Goal: Use online tool/utility: Utilize a website feature to perform a specific function

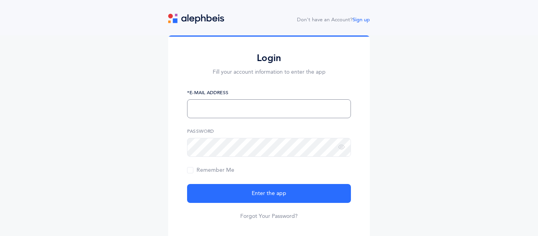
type input "rabbidaniellewin@gmail.com"
drag, startPoint x: 268, startPoint y: 110, endPoint x: 173, endPoint y: 112, distance: 95.3
click at [173, 112] on div "Login Fill your account information to enter the app rabbidaniellewin@gmail.com…" at bounding box center [269, 137] width 202 height 204
click at [182, 146] on div "Login Fill your account information to enter the app Chanochmenken@gmail,com *E…" at bounding box center [269, 137] width 202 height 204
click at [187, 184] on button "Enter the app" at bounding box center [269, 193] width 164 height 19
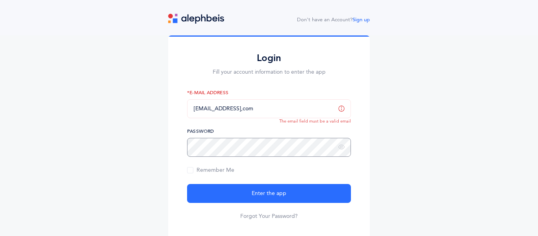
scroll to position [49, 0]
click at [255, 99] on input "Chanochmenken@gmail,com" at bounding box center [269, 108] width 164 height 19
type input "Chanochmenken@gmail.com"
click at [187, 184] on button "Enter the app" at bounding box center [269, 193] width 164 height 19
click at [271, 99] on input "Chanochmenken@gmail.com" at bounding box center [269, 108] width 164 height 19
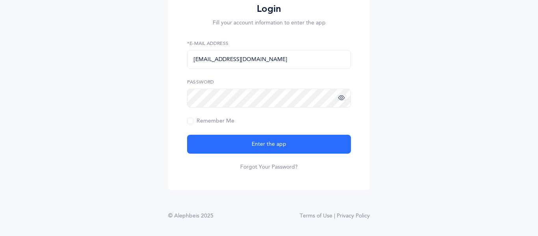
click at [340, 101] on icon at bounding box center [341, 98] width 6 height 7
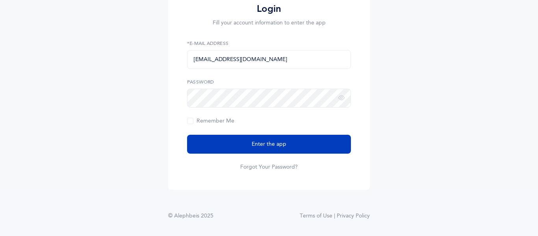
click at [306, 137] on button "Enter the app" at bounding box center [269, 144] width 164 height 19
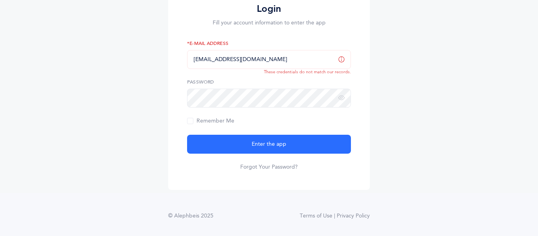
click at [422, 69] on div "Login Fill your account information to enter the app Chanochmenken@gmail.com *E…" at bounding box center [269, 89] width 538 height 207
click at [347, 59] on input "Chanochmenken@gmail.com" at bounding box center [269, 59] width 164 height 19
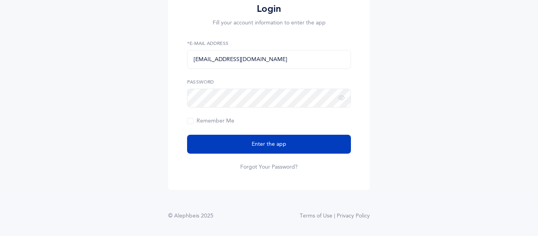
click at [231, 136] on button "Enter the app" at bounding box center [269, 144] width 164 height 19
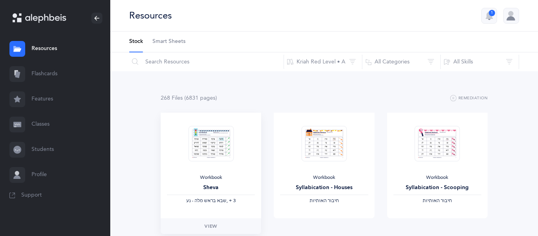
click at [219, 151] on img at bounding box center [210, 144] width 45 height 36
click at [68, 68] on link "Flashcards" at bounding box center [55, 73] width 110 height 25
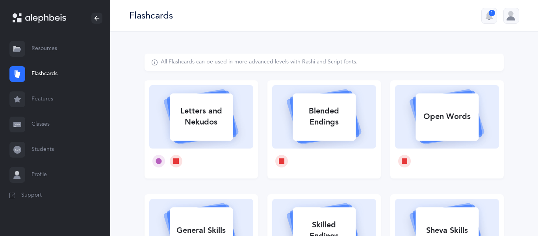
click at [506, 14] on div at bounding box center [511, 16] width 16 height 16
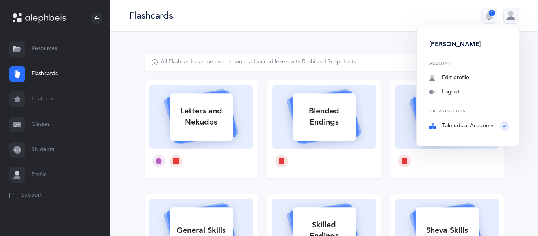
click at [506, 14] on div at bounding box center [511, 16] width 16 height 16
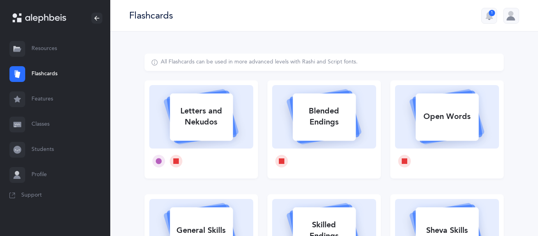
click at [491, 14] on div "1" at bounding box center [492, 13] width 6 height 6
click at [43, 95] on link "Features" at bounding box center [55, 99] width 110 height 25
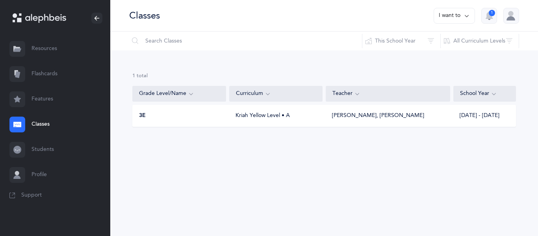
click at [31, 76] on link "Flashcards" at bounding box center [55, 73] width 110 height 25
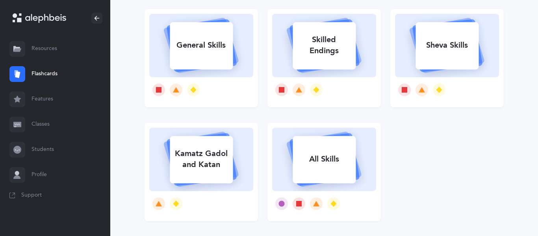
scroll to position [188, 0]
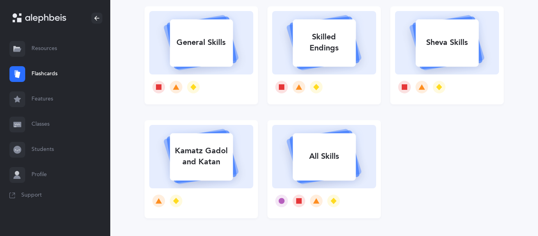
click at [222, 52] on div "General Skills" at bounding box center [201, 42] width 63 height 20
select select "single"
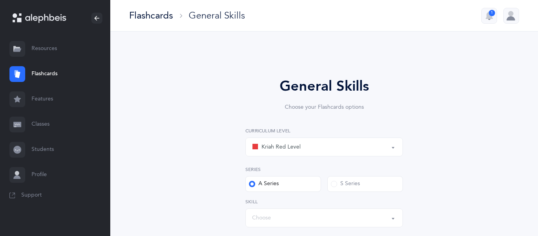
select select "Silent Letters"
select select
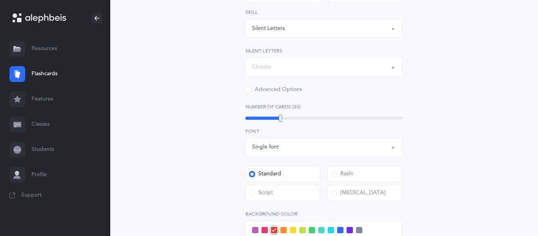
scroll to position [191, 0]
click at [275, 28] on div "Silent Letters" at bounding box center [268, 27] width 33 height 8
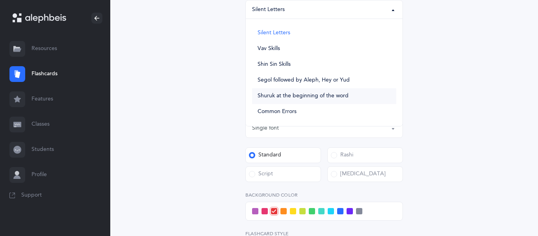
scroll to position [213, 0]
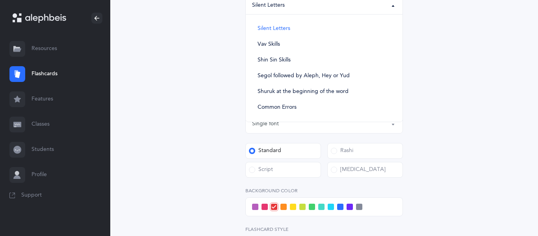
click at [227, 91] on div "General Skills Choose your Flashcards options Kriah Red Level Kriah Orange Leve…" at bounding box center [324, 92] width 202 height 459
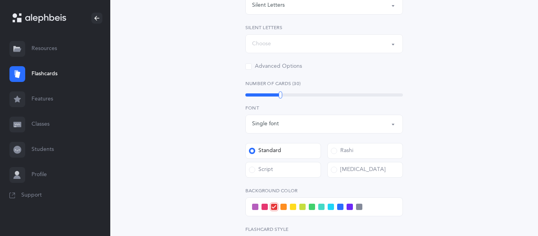
click at [290, 67] on div "Advanced Options" at bounding box center [273, 67] width 57 height 8
click at [0, 0] on input "Advanced Options" at bounding box center [0, 0] width 0 height 0
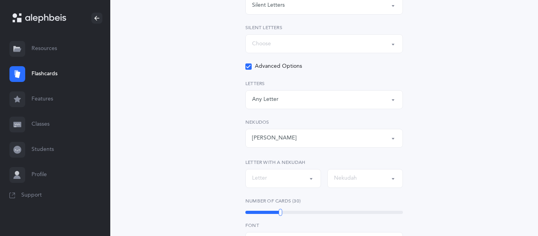
click at [288, 107] on button "Any Letter" at bounding box center [324, 99] width 158 height 19
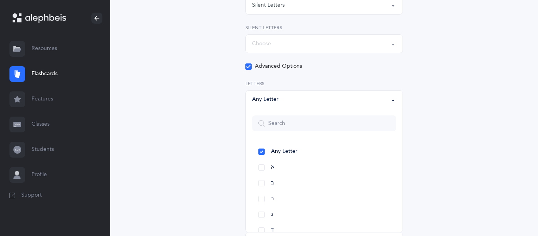
click at [288, 107] on button "Any Letter" at bounding box center [324, 99] width 158 height 19
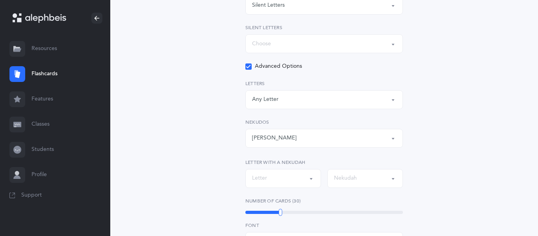
click at [286, 128] on div "Any Nekudah קמץ פתח צירי סגול שוא חולם חסר חולם מלא חיריק חסר חיריק מלא קובוץ ש…" at bounding box center [324, 133] width 158 height 29
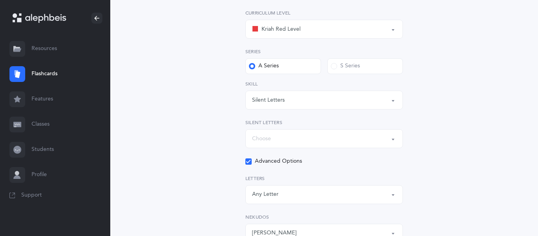
scroll to position [117, 0]
click at [350, 69] on div "S Series" at bounding box center [345, 67] width 29 height 8
click at [0, 0] on input "S Series" at bounding box center [0, 0] width 0 height 0
click at [293, 66] on label "A Series" at bounding box center [283, 67] width 76 height 16
click at [0, 0] on input "A Series" at bounding box center [0, 0] width 0 height 0
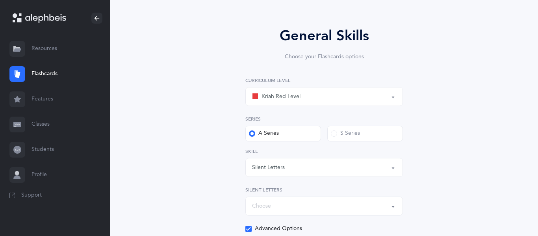
scroll to position [0, 0]
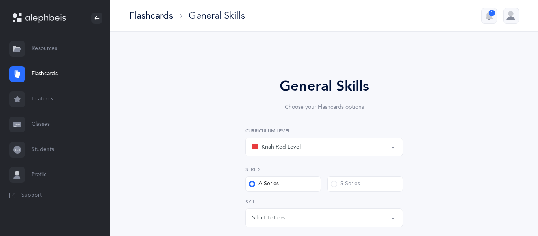
click at [290, 152] on div "Kriah Red Level" at bounding box center [324, 146] width 144 height 13
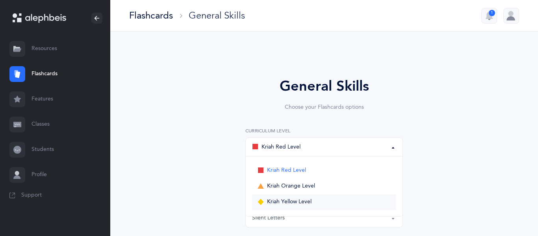
click at [286, 199] on span "Kriah Yellow Level" at bounding box center [289, 201] width 44 height 7
select select "5"
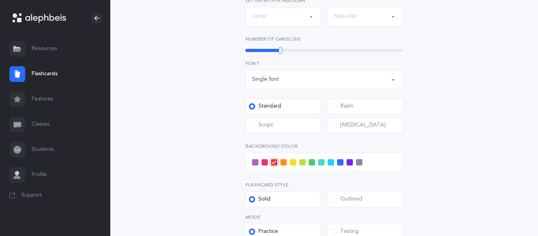
scroll to position [376, 0]
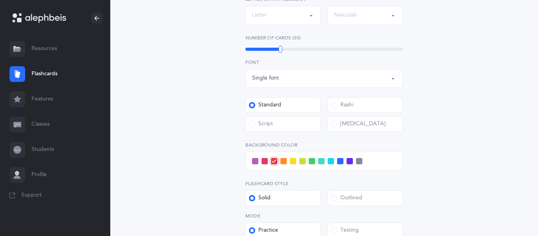
click at [358, 106] on label "Rashi" at bounding box center [365, 105] width 76 height 16
click at [0, 0] on input "Rashi" at bounding box center [0, 0] width 0 height 0
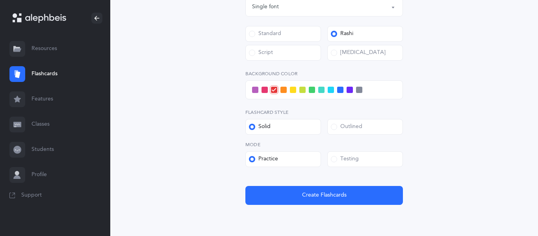
scroll to position [463, 0]
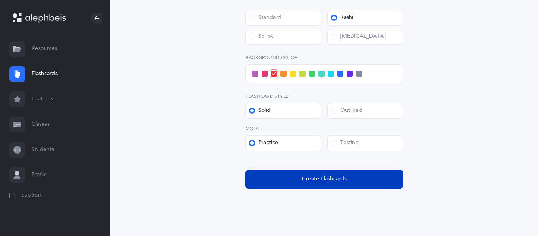
click at [335, 176] on span "Create Flashcards" at bounding box center [324, 179] width 44 height 8
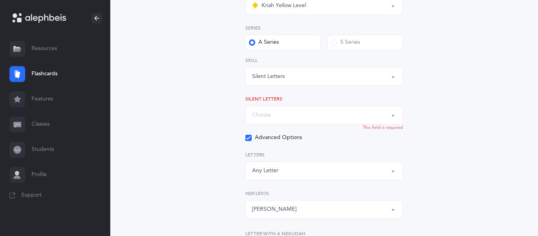
scroll to position [139, 0]
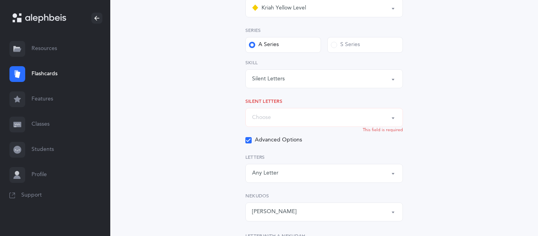
click at [305, 121] on div "Choose" at bounding box center [324, 117] width 144 height 13
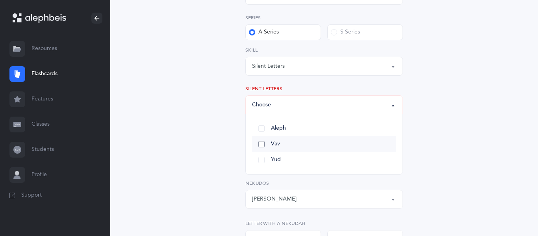
scroll to position [152, 0]
click at [282, 72] on div "Silent Letters" at bounding box center [324, 65] width 144 height 13
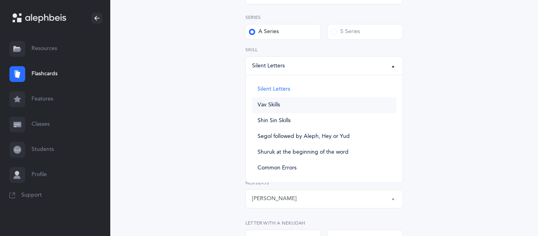
click at [272, 104] on span "Vav Skills" at bounding box center [269, 105] width 22 height 7
select select "Vav Skills"
select select
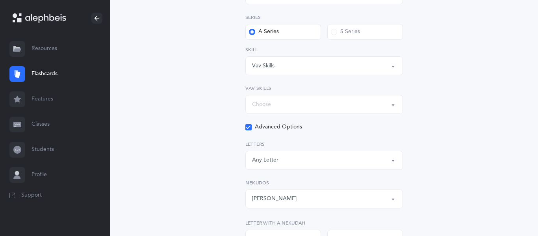
click at [284, 106] on div "Choose" at bounding box center [324, 104] width 144 height 13
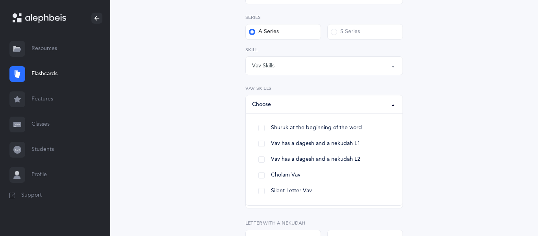
click at [284, 106] on div "Choose" at bounding box center [324, 104] width 144 height 13
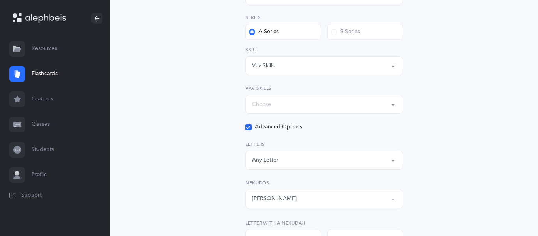
click at [310, 74] on button "Vav Skills" at bounding box center [324, 65] width 158 height 19
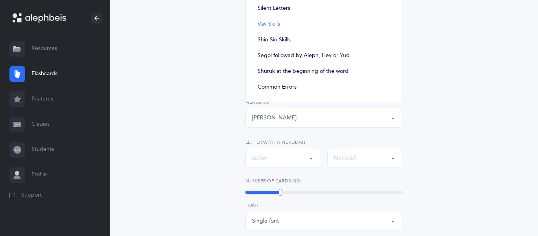
scroll to position [250, 0]
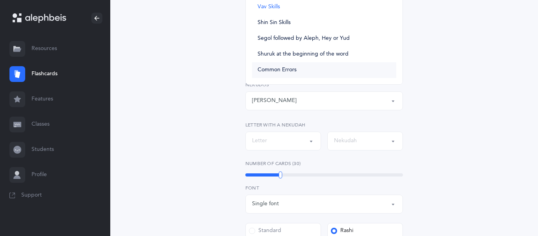
click at [295, 69] on span "Common Errors" at bounding box center [277, 70] width 39 height 7
select select "Common Errors"
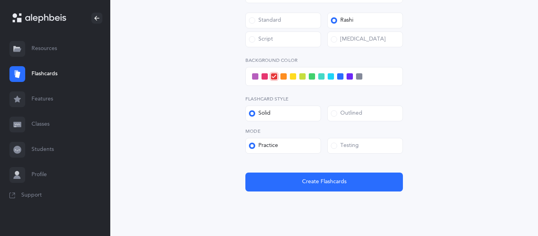
scroll to position [505, 0]
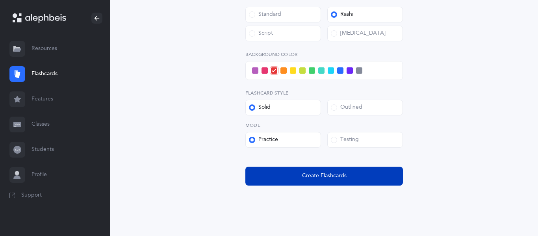
click at [304, 172] on span "Create Flashcards" at bounding box center [324, 176] width 44 height 8
select select
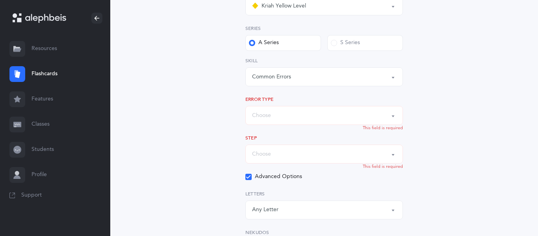
scroll to position [139, 0]
click at [289, 119] on div "Choose" at bounding box center [324, 116] width 144 height 13
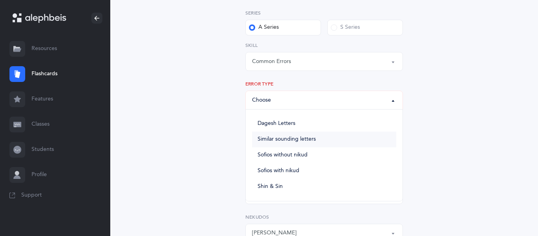
scroll to position [158, 0]
click at [291, 138] on span "Similar sounding letters" at bounding box center [287, 137] width 58 height 7
select select "Similar sounding letters"
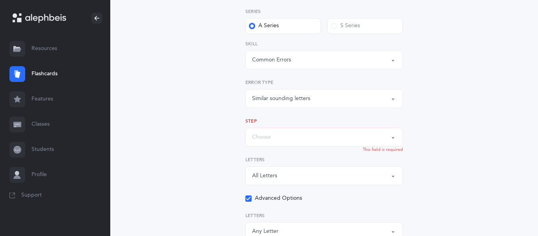
click at [293, 138] on div "Choose" at bounding box center [324, 136] width 144 height 13
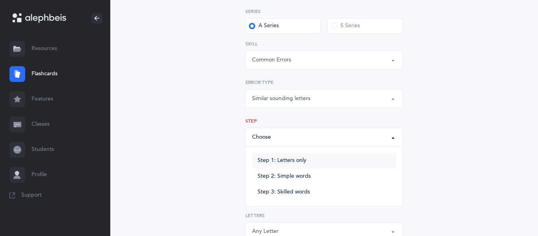
click at [296, 156] on link "Step 1: Letters only" at bounding box center [324, 161] width 144 height 16
select select "Letters Only"
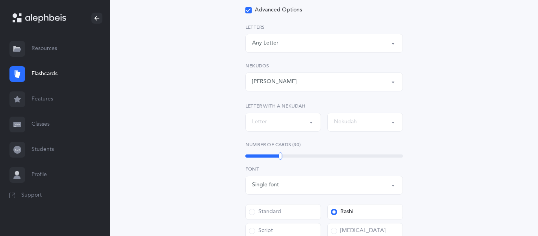
scroll to position [519, 0]
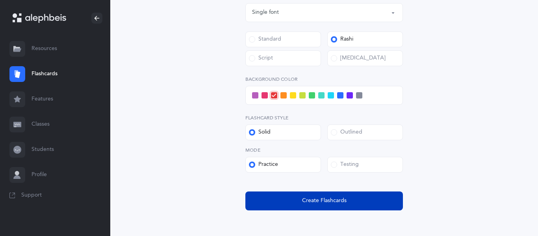
click at [302, 200] on span "Create Flashcards" at bounding box center [324, 201] width 44 height 8
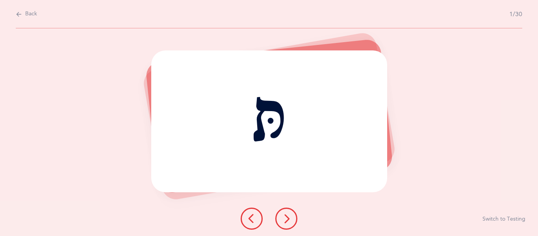
scroll to position [0, 0]
click at [289, 220] on icon at bounding box center [286, 218] width 9 height 9
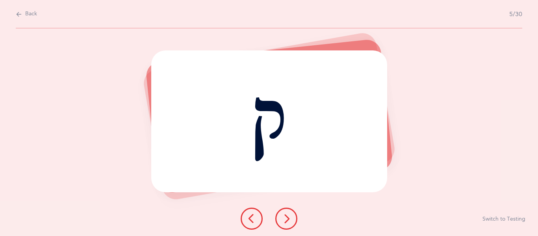
click at [289, 220] on icon at bounding box center [286, 218] width 9 height 9
click at [245, 220] on button at bounding box center [252, 219] width 22 height 22
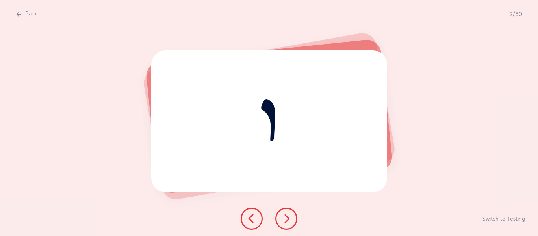
click at [245, 220] on button at bounding box center [252, 219] width 22 height 22
click at [286, 224] on button at bounding box center [286, 219] width 22 height 22
click at [257, 95] on div "שׂ" at bounding box center [269, 120] width 236 height 141
click at [291, 226] on button at bounding box center [286, 219] width 22 height 22
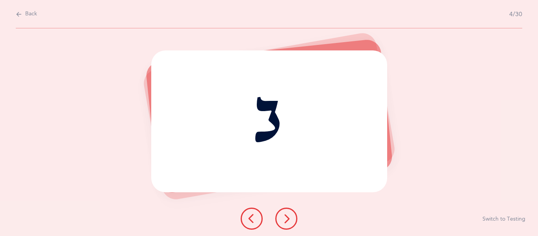
click at [291, 226] on button at bounding box center [286, 219] width 22 height 22
click at [286, 219] on icon at bounding box center [286, 218] width 9 height 9
click at [289, 218] on icon at bounding box center [286, 218] width 9 height 9
click at [285, 223] on icon at bounding box center [286, 218] width 9 height 9
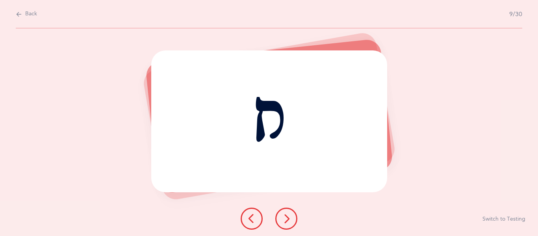
click at [287, 217] on icon at bounding box center [286, 218] width 9 height 9
click at [283, 229] on button at bounding box center [286, 219] width 22 height 22
click at [290, 218] on icon at bounding box center [286, 218] width 9 height 9
click at [289, 222] on icon at bounding box center [286, 218] width 9 height 9
click at [282, 216] on icon at bounding box center [286, 218] width 9 height 9
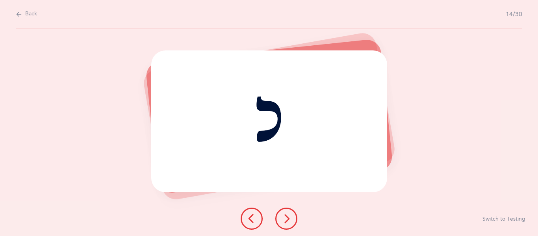
click at [284, 211] on button at bounding box center [286, 219] width 22 height 22
click at [289, 208] on button at bounding box center [286, 219] width 22 height 22
click at [288, 226] on button at bounding box center [286, 219] width 22 height 22
click at [282, 224] on button at bounding box center [286, 219] width 22 height 22
click at [293, 223] on button at bounding box center [286, 219] width 22 height 22
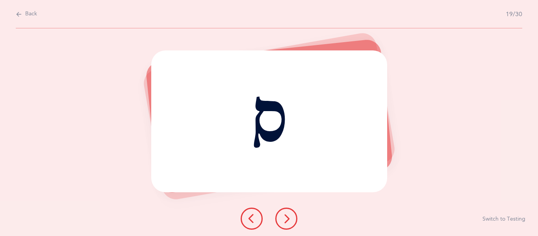
click at [293, 226] on button at bounding box center [286, 219] width 22 height 22
click at [282, 212] on button at bounding box center [286, 219] width 22 height 22
click at [284, 220] on icon at bounding box center [286, 218] width 9 height 9
click at [276, 146] on div "ס" at bounding box center [269, 120] width 236 height 141
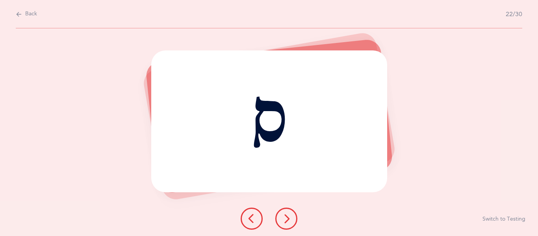
click at [282, 211] on button at bounding box center [286, 219] width 22 height 22
click at [288, 223] on button at bounding box center [286, 219] width 22 height 22
click at [286, 223] on button at bounding box center [286, 219] width 22 height 22
click at [289, 216] on icon at bounding box center [286, 218] width 9 height 9
click at [291, 219] on button at bounding box center [286, 219] width 22 height 22
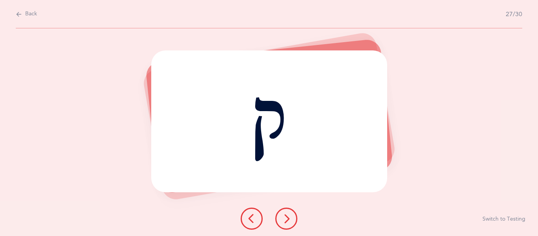
click at [278, 221] on button at bounding box center [286, 219] width 22 height 22
click at [286, 215] on icon at bounding box center [286, 218] width 9 height 9
click at [285, 215] on icon at bounding box center [286, 218] width 9 height 9
click at [323, 121] on div "ח" at bounding box center [269, 120] width 236 height 141
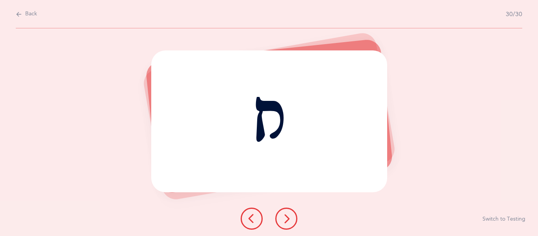
click at [292, 214] on button at bounding box center [286, 219] width 22 height 22
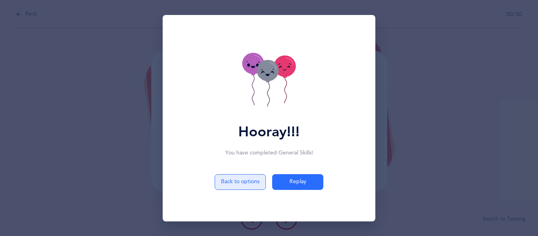
click at [243, 184] on button "Back to options" at bounding box center [240, 182] width 51 height 16
select select "5"
select select "Common Errors"
select select "Similar sounding letters"
select select "Letters Only"
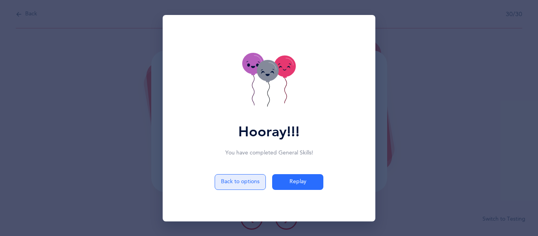
select select "single"
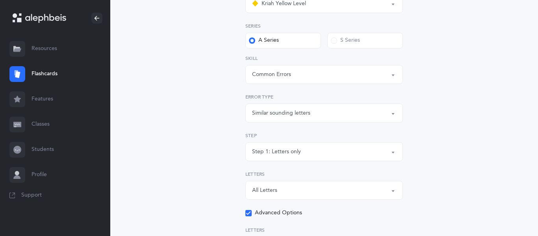
scroll to position [144, 0]
click at [286, 110] on div "Similar sounding letters" at bounding box center [281, 113] width 58 height 8
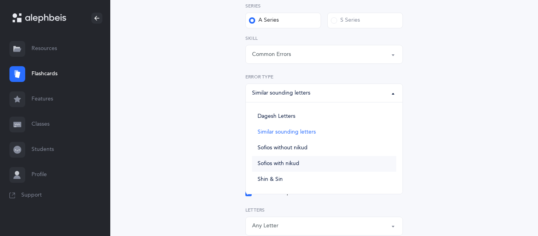
scroll to position [164, 0]
click at [296, 145] on span "Sofios without nikud" at bounding box center [283, 147] width 50 height 7
select select "Sofios without nikud"
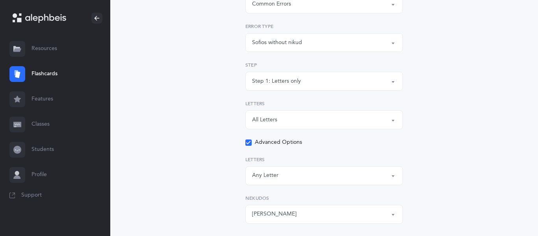
scroll to position [216, 0]
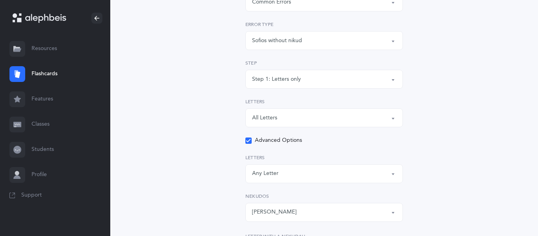
click at [294, 76] on div "Step 1: Letters only" at bounding box center [276, 79] width 49 height 8
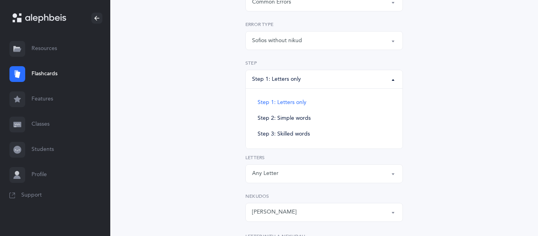
click at [216, 116] on div "General Skills Choose your Flashcards options Kriah Red Level Kriah Orange Leve…" at bounding box center [324, 191] width 359 height 707
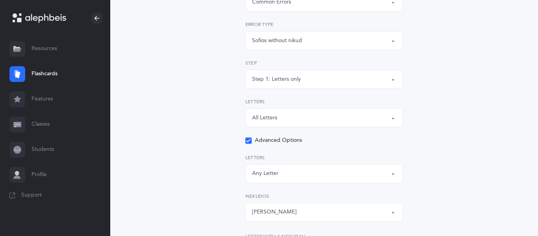
click at [360, 125] on button "All Letters" at bounding box center [324, 117] width 158 height 19
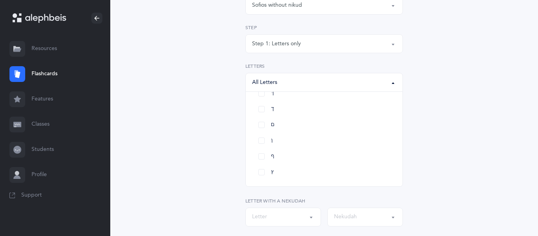
scroll to position [0, 0]
click at [311, 79] on div "All Letters" at bounding box center [324, 82] width 144 height 13
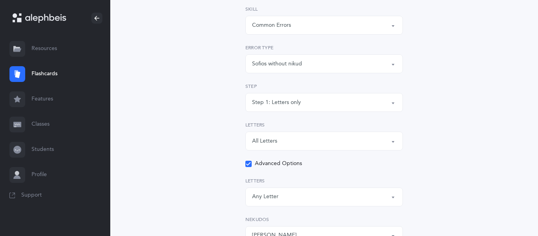
scroll to position [187, 0]
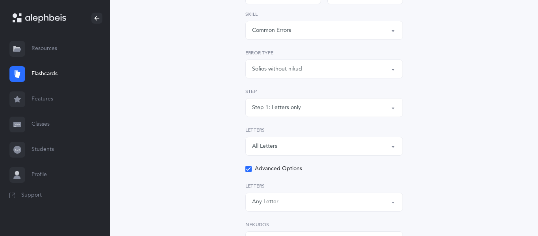
click at [302, 106] on div "Step 1: Letters only" at bounding box center [324, 107] width 144 height 13
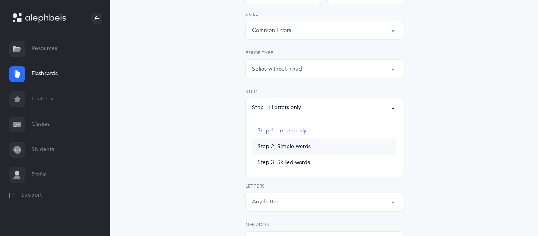
click at [287, 149] on span "Step 2: Simple words" at bounding box center [284, 146] width 53 height 7
select select "Simple words"
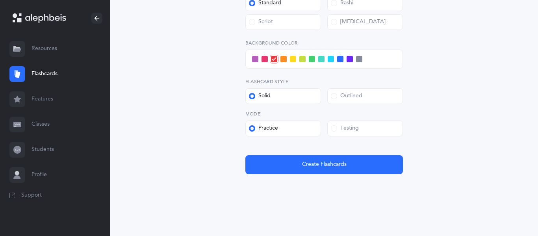
scroll to position [555, 0]
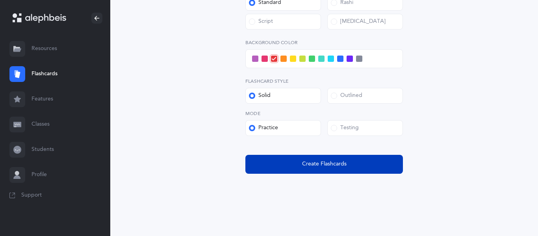
click at [313, 169] on button "Create Flashcards" at bounding box center [324, 164] width 158 height 19
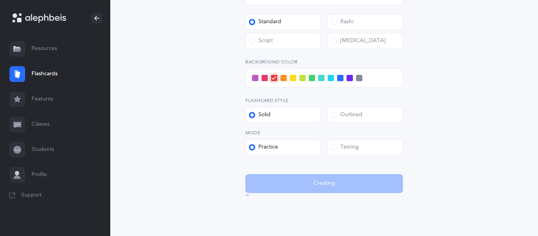
scroll to position [534, 0]
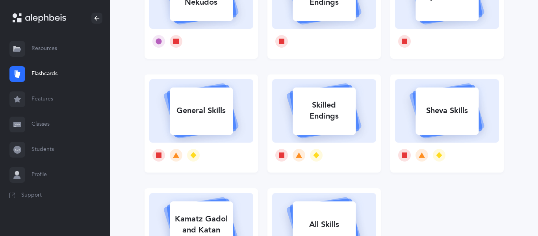
select select
select select "single"
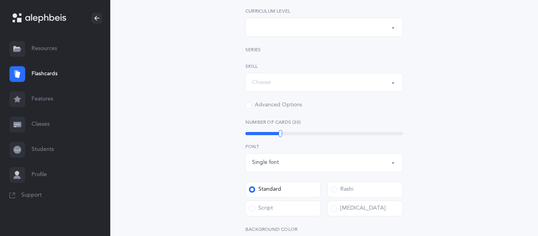
scroll to position [37, 0]
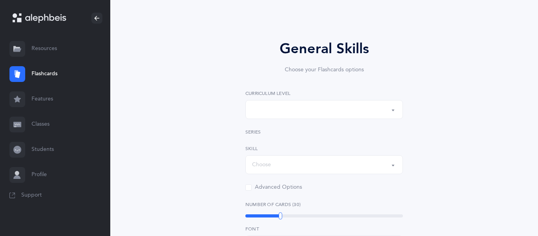
select select "Silent Letters"
select select
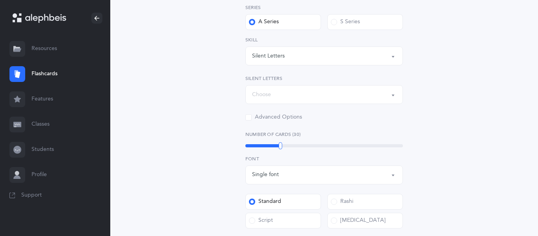
scroll to position [165, 0]
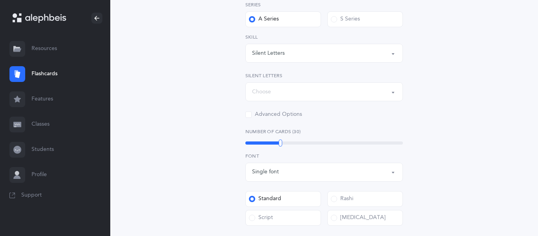
click at [302, 58] on div "Silent Letters" at bounding box center [324, 52] width 144 height 13
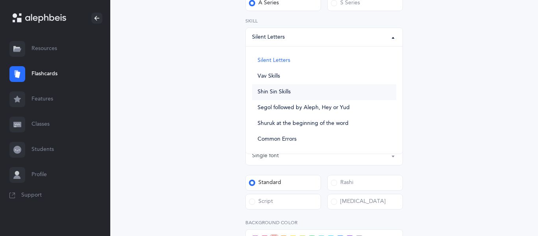
scroll to position [182, 0]
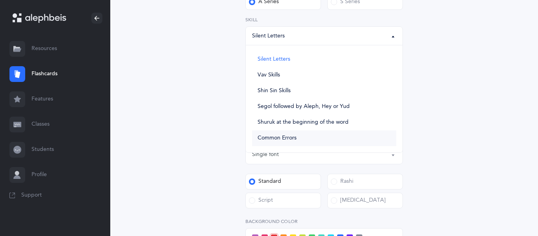
click at [295, 141] on span "Common Errors" at bounding box center [277, 138] width 39 height 7
select select "Common Errors"
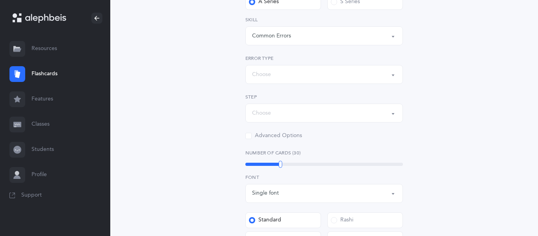
click at [271, 83] on button "Choose" at bounding box center [324, 74] width 158 height 19
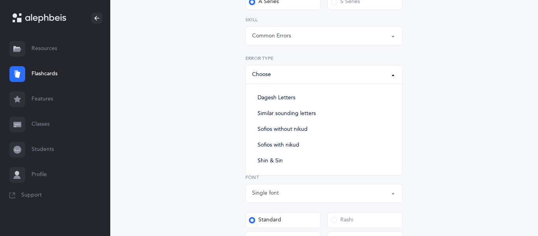
click at [228, 115] on div "General Skills Choose your Flashcards options Kriah Red Level Kriah Orange Leve…" at bounding box center [324, 142] width 202 height 497
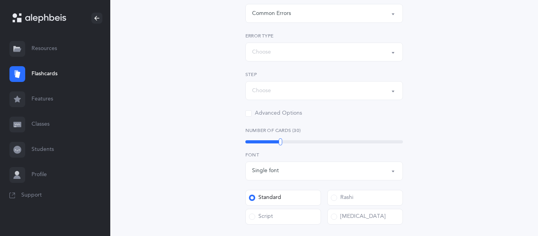
scroll to position [200, 0]
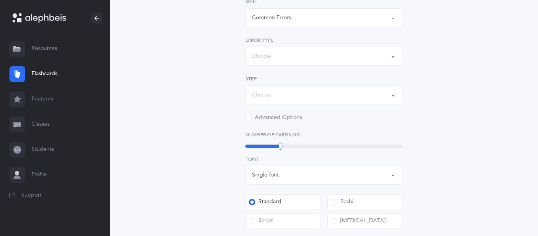
click at [270, 118] on div "Advanced Options" at bounding box center [273, 118] width 57 height 8
click at [0, 0] on input "Advanced Options" at bounding box center [0, 0] width 0 height 0
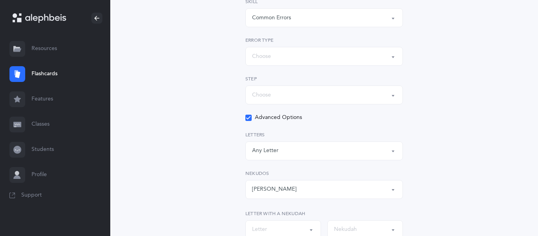
click at [248, 116] on icon at bounding box center [248, 118] width 4 height 4
click at [0, 0] on input "Advanced Options" at bounding box center [0, 0] width 0 height 0
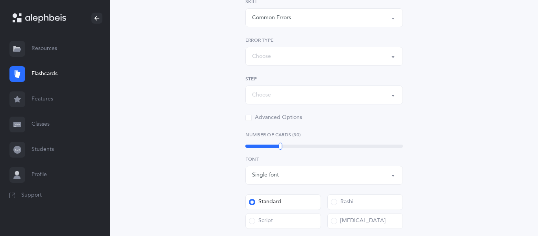
click at [263, 106] on div "Kriah Red Level Kriah Orange Level Kriah Yellow Level Kriah Red Level Kriah Red…" at bounding box center [324, 24] width 158 height 195
click at [266, 96] on div "Choose" at bounding box center [261, 95] width 19 height 8
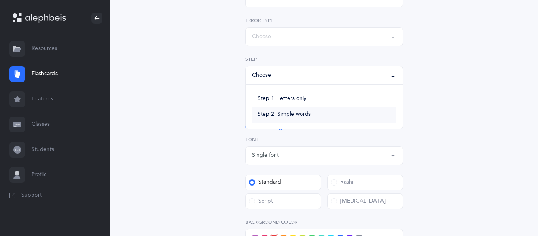
scroll to position [222, 0]
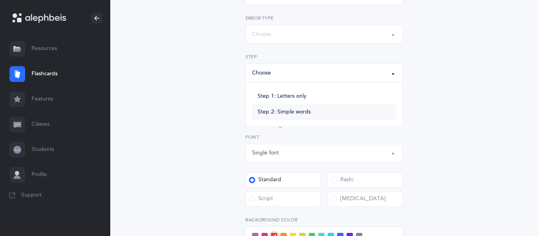
click at [276, 117] on link "Step 2: Simple words" at bounding box center [324, 112] width 144 height 16
select select "Simple words"
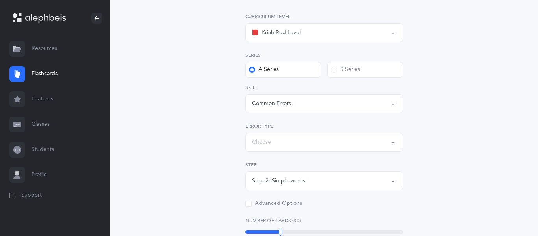
scroll to position [104, 0]
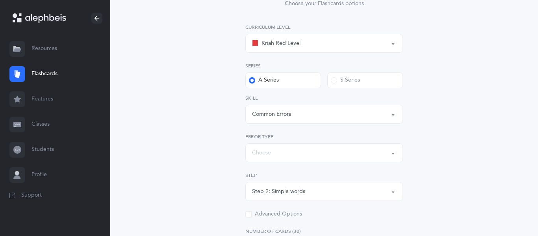
click at [285, 35] on button "Kriah Red Level" at bounding box center [324, 43] width 158 height 19
click at [271, 102] on span "Kriah Yellow Level" at bounding box center [289, 98] width 44 height 7
select select "5"
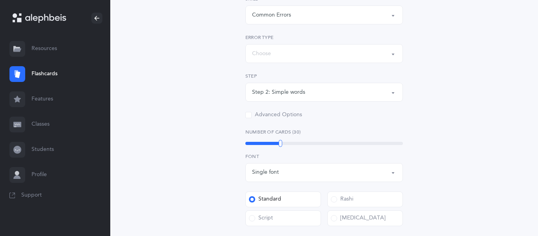
scroll to position [204, 0]
click at [281, 94] on div "Step 2: Simple words" at bounding box center [278, 91] width 53 height 8
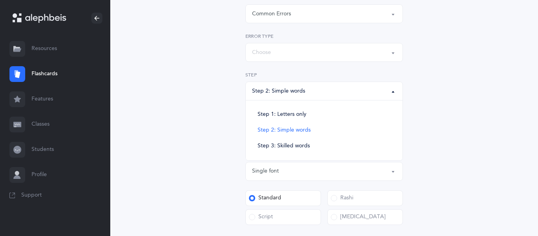
scroll to position [218, 0]
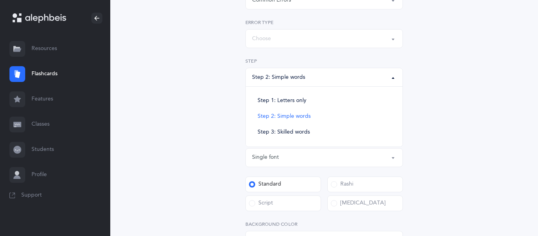
click at [200, 112] on div "General Skills Choose your Flashcards options Kriah Red Level Kriah Orange Leve…" at bounding box center [324, 111] width 359 height 551
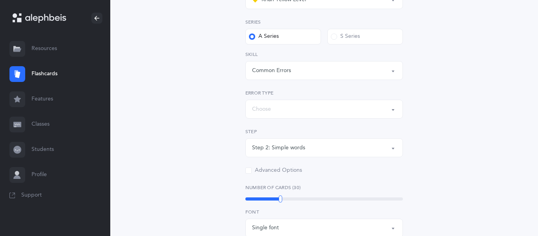
scroll to position [144, 0]
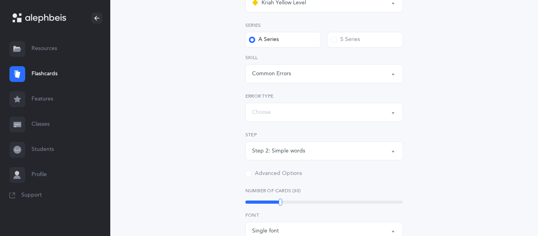
click at [251, 106] on button "Choose" at bounding box center [324, 112] width 158 height 19
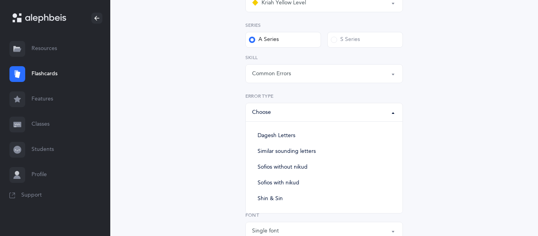
click at [251, 106] on button "Choose" at bounding box center [324, 112] width 158 height 19
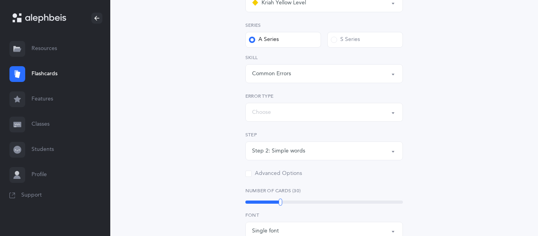
click at [251, 106] on button "Choose" at bounding box center [324, 112] width 158 height 19
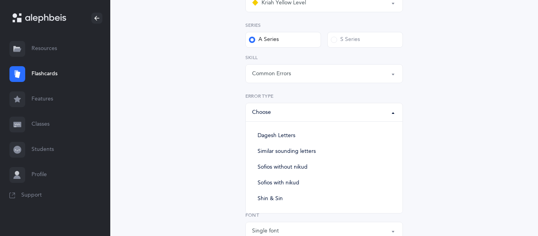
click at [286, 74] on div "Common Errors" at bounding box center [271, 74] width 39 height 8
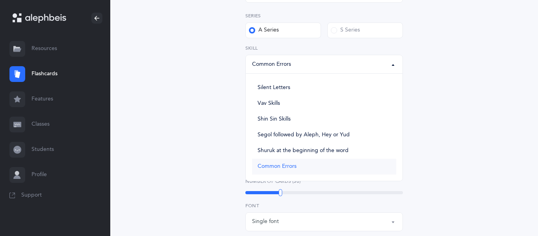
scroll to position [156, 0]
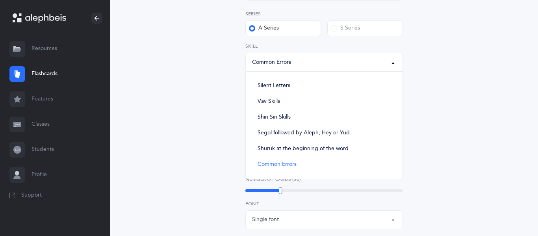
click at [235, 132] on div "General Skills Choose your Flashcards options Kriah Red Level Kriah Orange Leve…" at bounding box center [324, 168] width 202 height 497
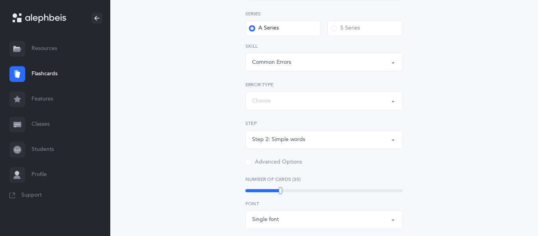
click at [278, 101] on div "Choose" at bounding box center [324, 100] width 144 height 13
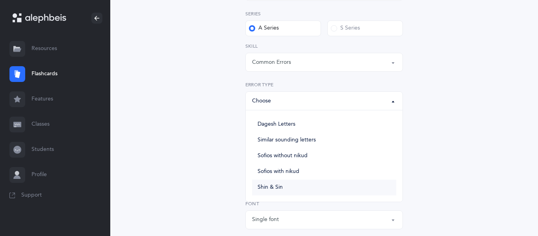
click at [283, 186] on link "Shin & Sin" at bounding box center [324, 188] width 144 height 16
select select "Shin & Sin"
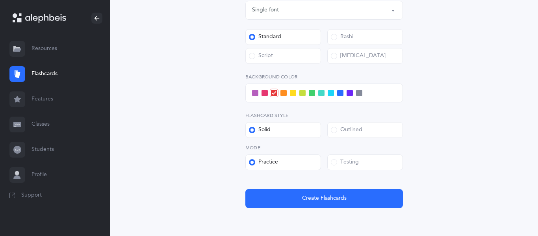
scroll to position [368, 0]
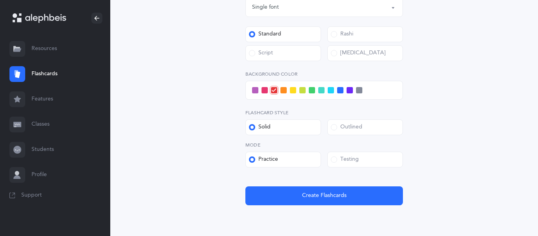
click at [256, 92] on span at bounding box center [255, 90] width 6 height 6
click at [0, 0] on input "checkbox" at bounding box center [0, 0] width 0 height 0
click at [262, 93] on span at bounding box center [264, 90] width 6 height 6
click at [0, 0] on input "checkbox" at bounding box center [0, 0] width 0 height 0
click at [272, 93] on span at bounding box center [274, 90] width 6 height 6
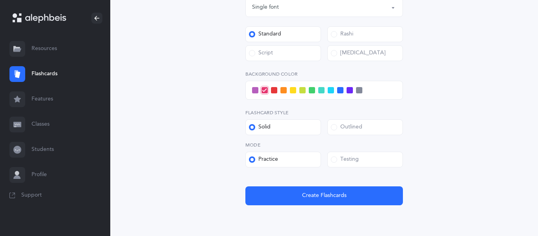
click at [0, 0] on input "checkbox" at bounding box center [0, 0] width 0 height 0
click at [283, 88] on span at bounding box center [283, 90] width 6 height 6
click at [0, 0] on input "checkbox" at bounding box center [0, 0] width 0 height 0
click at [290, 92] on span at bounding box center [293, 90] width 6 height 6
click at [0, 0] on input "checkbox" at bounding box center [0, 0] width 0 height 0
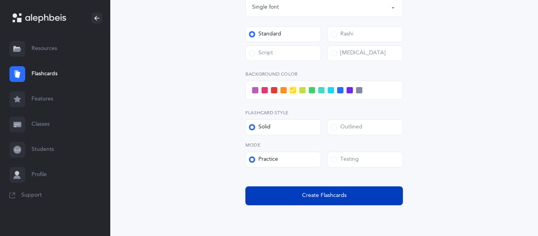
click at [298, 187] on button "Create Flashcards" at bounding box center [324, 195] width 158 height 19
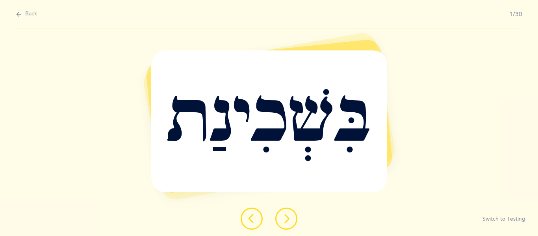
scroll to position [0, 0]
click at [286, 222] on icon at bounding box center [286, 218] width 9 height 9
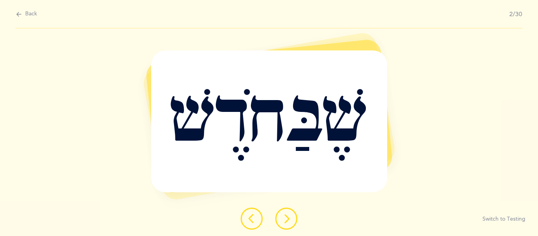
click at [291, 220] on button at bounding box center [286, 219] width 22 height 22
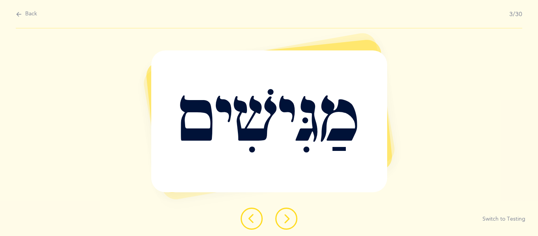
click at [287, 209] on button at bounding box center [286, 219] width 22 height 22
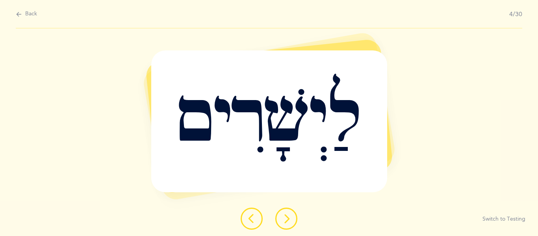
click at [289, 208] on button at bounding box center [286, 219] width 22 height 22
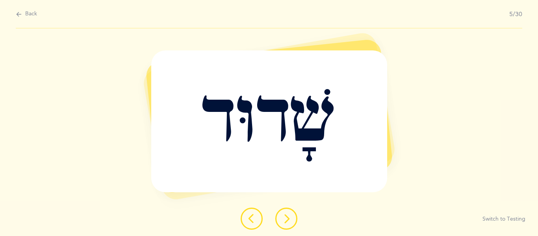
click at [289, 211] on button at bounding box center [286, 219] width 22 height 22
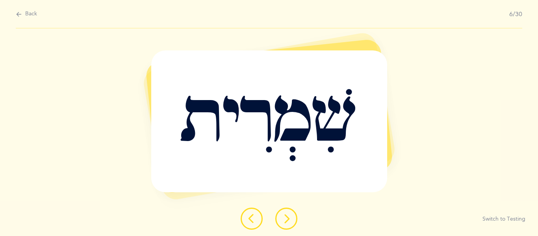
click at [289, 208] on button at bounding box center [286, 219] width 22 height 22
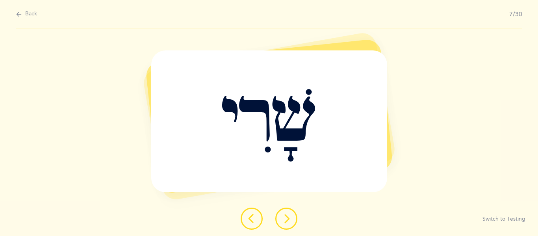
click at [289, 212] on button at bounding box center [286, 219] width 22 height 22
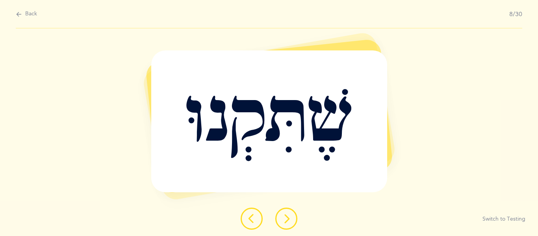
click at [280, 209] on button at bounding box center [286, 219] width 22 height 22
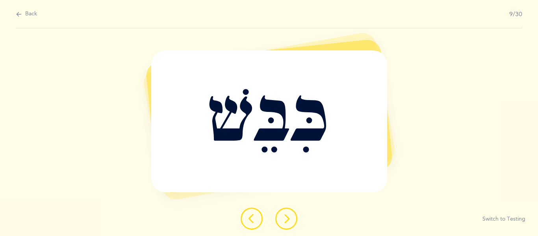
click at [288, 216] on icon at bounding box center [286, 218] width 9 height 9
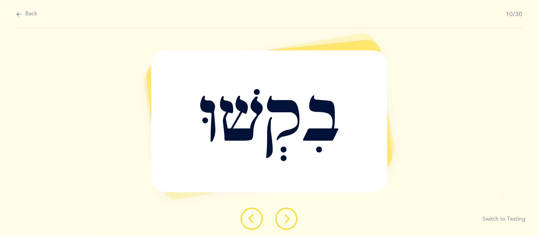
click at [312, 174] on div "בִקְשׁוּ" at bounding box center [269, 120] width 236 height 141
click at [288, 210] on button at bounding box center [286, 219] width 22 height 22
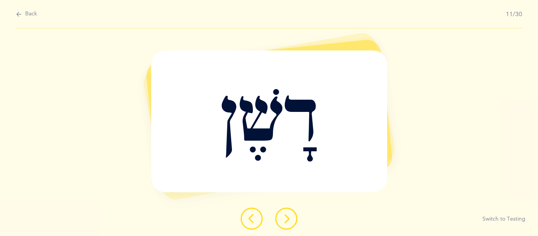
click at [296, 218] on button at bounding box center [286, 219] width 22 height 22
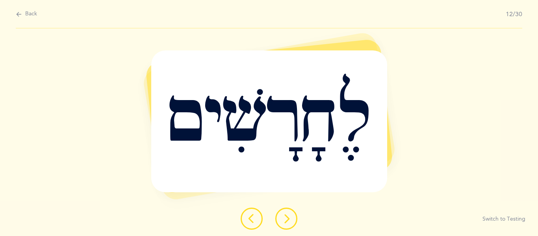
click at [296, 215] on button at bounding box center [286, 219] width 22 height 22
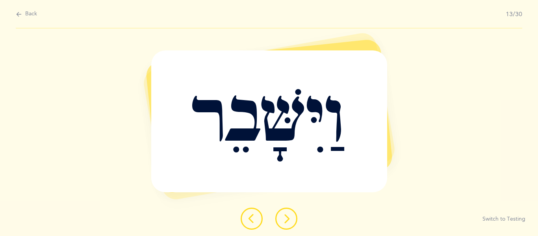
click at [291, 220] on button at bounding box center [286, 219] width 22 height 22
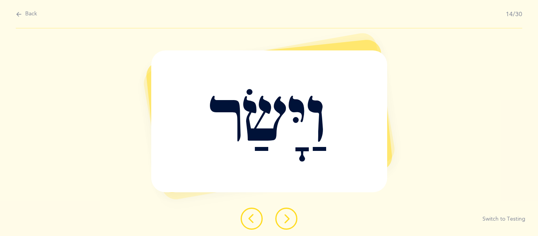
click at [292, 215] on button at bounding box center [286, 219] width 22 height 22
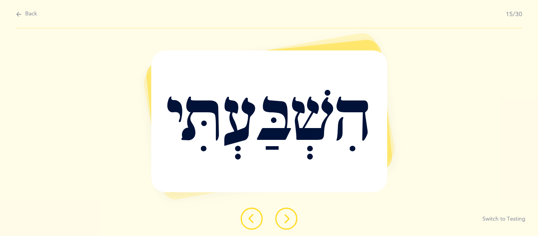
click at [284, 220] on icon at bounding box center [286, 218] width 9 height 9
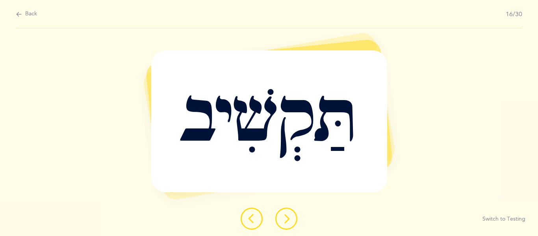
click at [286, 220] on icon at bounding box center [286, 218] width 9 height 9
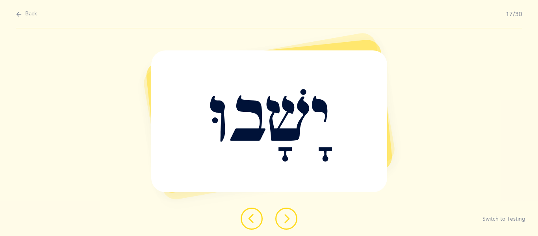
click at [289, 223] on button at bounding box center [286, 219] width 22 height 22
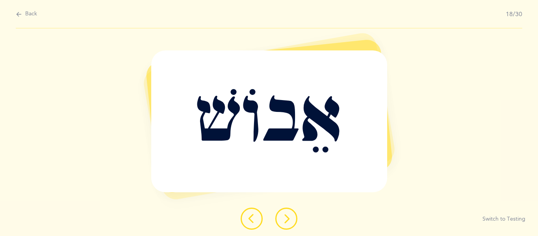
click at [290, 217] on icon at bounding box center [286, 218] width 9 height 9
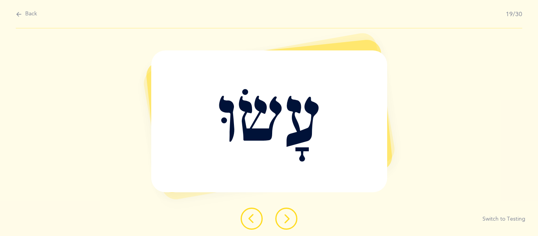
click at [281, 222] on button at bounding box center [286, 219] width 22 height 22
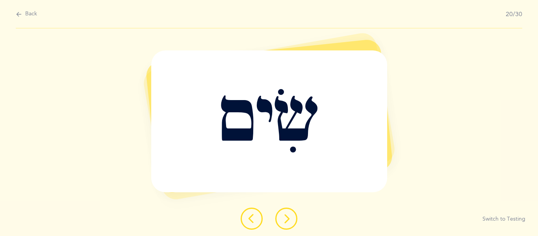
click at [284, 212] on button at bounding box center [286, 219] width 22 height 22
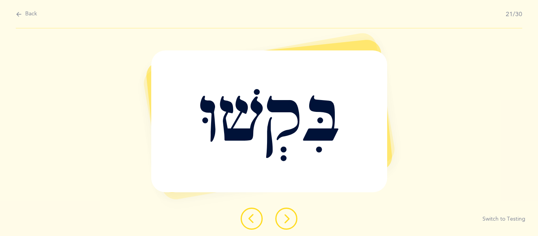
click at [276, 216] on button at bounding box center [286, 219] width 22 height 22
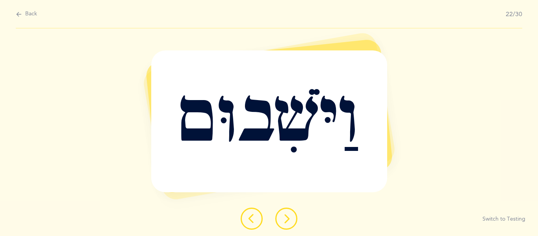
click at [282, 216] on icon at bounding box center [286, 218] width 9 height 9
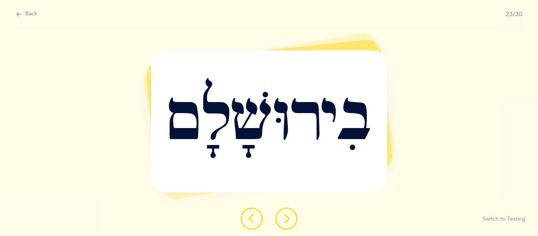
click at [283, 218] on icon at bounding box center [286, 218] width 9 height 9
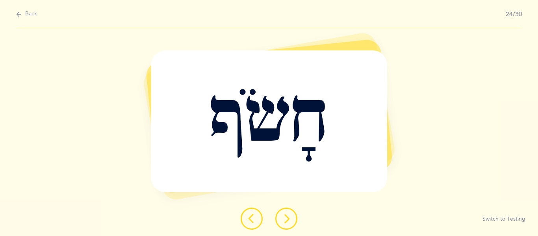
click at [253, 94] on div "חָשֹׂף" at bounding box center [269, 120] width 236 height 141
click at [283, 222] on icon at bounding box center [286, 218] width 9 height 9
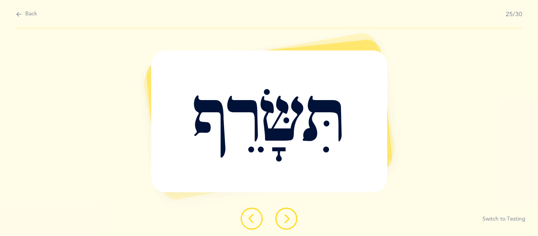
click at [285, 219] on icon at bounding box center [286, 218] width 9 height 9
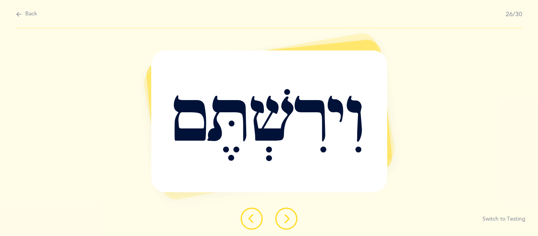
click at [290, 224] on button at bounding box center [286, 219] width 22 height 22
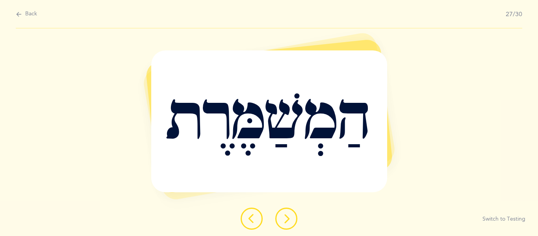
click at [237, 134] on div "הַמְשַׁמֶּרֶת" at bounding box center [269, 120] width 236 height 141
click at [291, 215] on button at bounding box center [286, 219] width 22 height 22
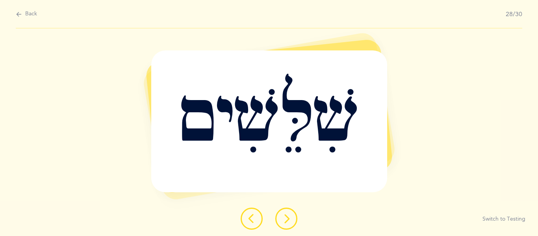
click at [286, 217] on icon at bounding box center [286, 218] width 9 height 9
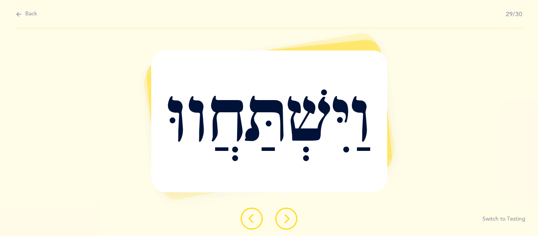
click at [282, 222] on icon at bounding box center [286, 218] width 9 height 9
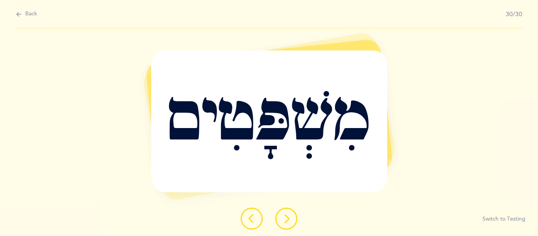
click at [281, 211] on button at bounding box center [286, 219] width 22 height 22
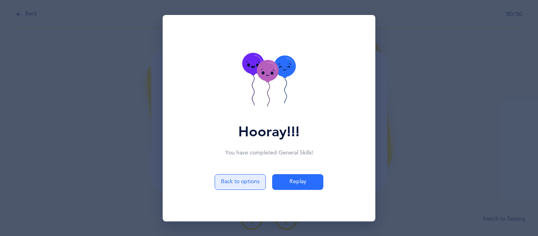
click at [253, 184] on button "Back to options" at bounding box center [240, 182] width 51 height 16
select select "5"
select select "Common Errors"
select select "Shin & Sin"
select select "Simple words"
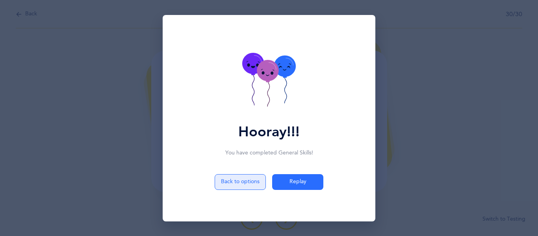
select select "single"
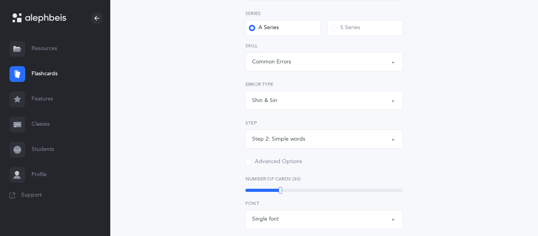
scroll to position [157, 0]
click at [302, 56] on div "Common Errors" at bounding box center [324, 60] width 144 height 13
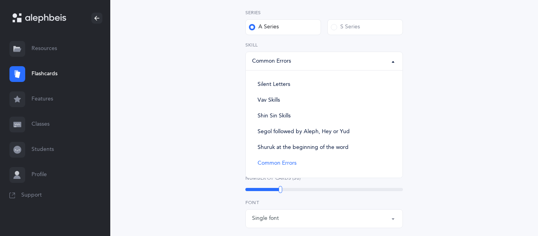
click at [302, 56] on div "Common Errors" at bounding box center [324, 60] width 144 height 13
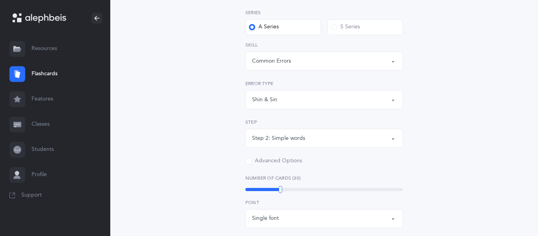
click at [289, 93] on div "Shin & Sin" at bounding box center [324, 99] width 144 height 13
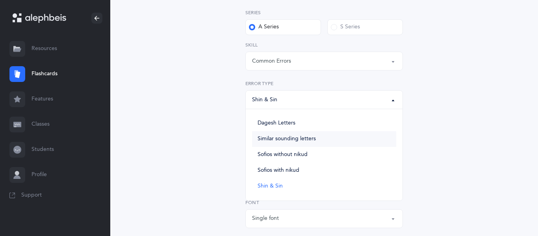
click at [297, 137] on span "Similar sounding letters" at bounding box center [287, 138] width 58 height 7
select select "Similar sounding letters"
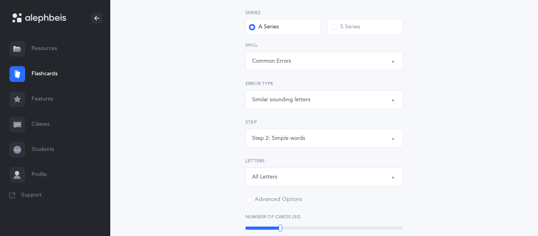
click at [315, 143] on div "Step 2: Simple words" at bounding box center [324, 138] width 144 height 13
click at [303, 159] on span "Step 1: Letters only" at bounding box center [282, 161] width 49 height 7
select select "Letters Only"
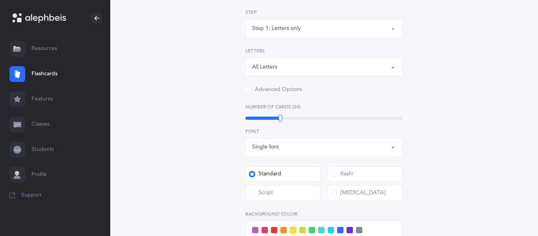
scroll to position [271, 0]
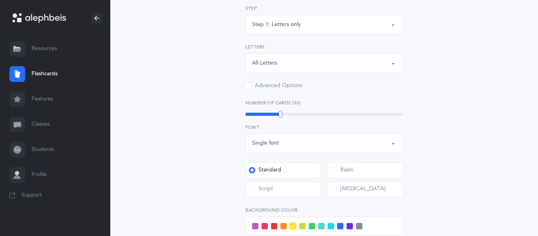
click at [348, 175] on label "Rashi" at bounding box center [365, 170] width 76 height 16
click at [0, 0] on input "Rashi" at bounding box center [0, 0] width 0 height 0
click at [308, 146] on div "Single font" at bounding box center [324, 143] width 144 height 13
click at [289, 86] on div "Advanced Options" at bounding box center [273, 86] width 57 height 8
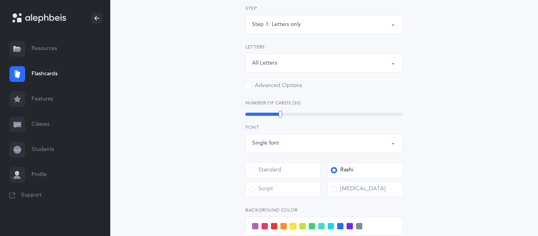
click at [0, 0] on input "Advanced Options" at bounding box center [0, 0] width 0 height 0
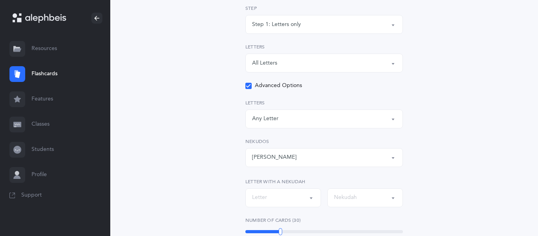
click at [280, 124] on div "Any Letter" at bounding box center [324, 118] width 144 height 13
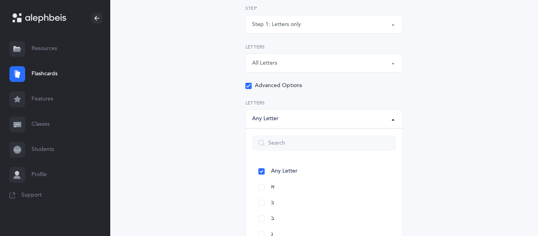
click at [280, 124] on div "Any Letter" at bounding box center [324, 118] width 144 height 13
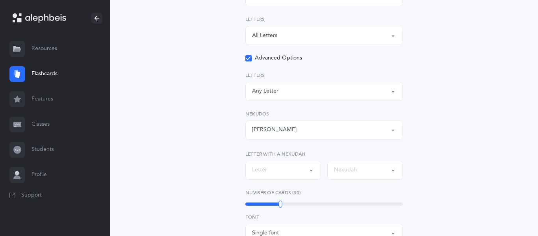
scroll to position [305, 0]
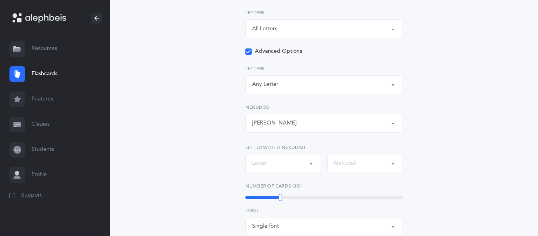
click at [280, 124] on div "[PERSON_NAME]" at bounding box center [274, 123] width 44 height 8
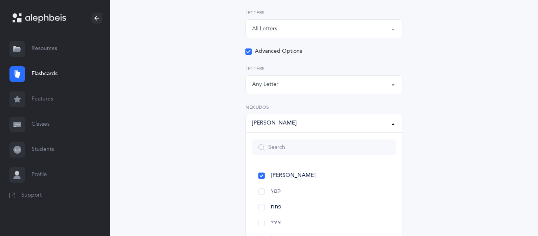
click at [280, 124] on div "[PERSON_NAME]" at bounding box center [274, 123] width 44 height 8
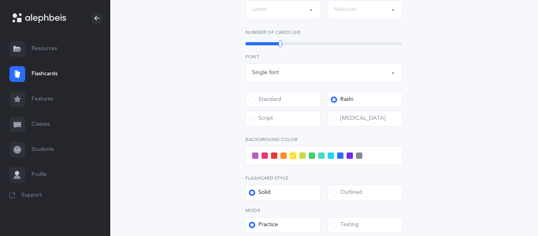
scroll to position [283, 0]
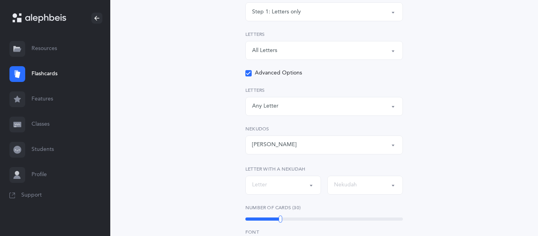
click at [245, 72] on span at bounding box center [248, 73] width 6 height 6
click at [0, 0] on input "Advanced Options" at bounding box center [0, 0] width 0 height 0
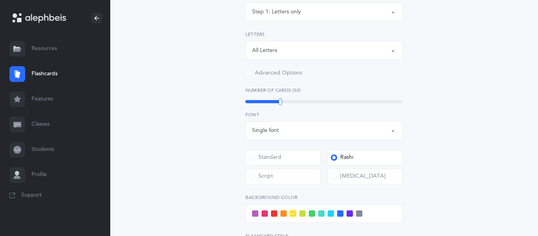
click at [197, 90] on div "General Skills Choose your Flashcards options Kriah Red Level Kriah Orange Leve…" at bounding box center [324, 65] width 359 height 590
drag, startPoint x: 279, startPoint y: 103, endPoint x: 262, endPoint y: 106, distance: 16.8
click at [262, 105] on div "20" at bounding box center [263, 101] width 4 height 7
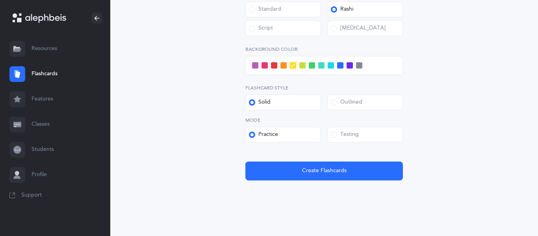
scroll to position [439, 0]
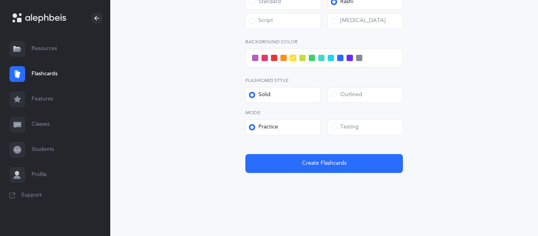
click at [257, 61] on div at bounding box center [324, 57] width 158 height 19
click at [256, 59] on span at bounding box center [255, 58] width 6 height 6
click at [0, 0] on input "checkbox" at bounding box center [0, 0] width 0 height 0
click at [331, 60] on span at bounding box center [331, 58] width 6 height 6
click at [0, 0] on input "checkbox" at bounding box center [0, 0] width 0 height 0
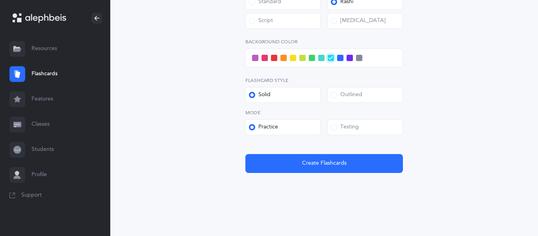
click at [348, 88] on label "Outlined" at bounding box center [365, 95] width 76 height 16
click at [0, 0] on input "Outlined" at bounding box center [0, 0] width 0 height 0
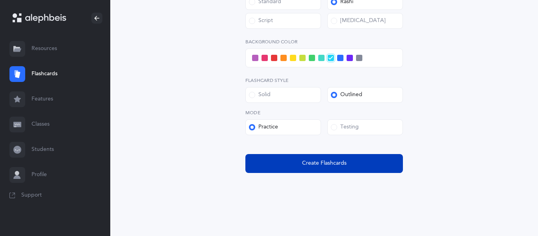
click at [306, 163] on span "Create Flashcards" at bounding box center [324, 163] width 44 height 8
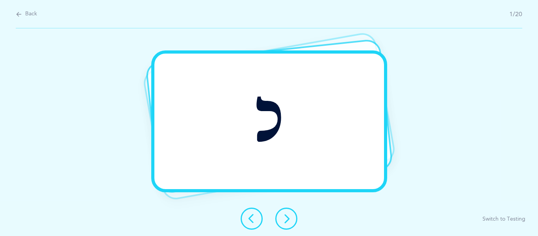
scroll to position [0, 0]
click at [289, 221] on icon at bounding box center [286, 218] width 9 height 9
click at [286, 218] on icon at bounding box center [286, 218] width 9 height 9
click at [288, 224] on button at bounding box center [286, 219] width 22 height 22
click at [291, 212] on button at bounding box center [286, 219] width 22 height 22
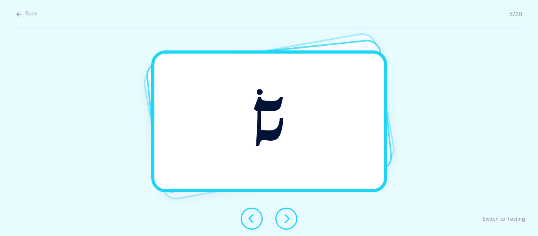
click at [292, 215] on button at bounding box center [286, 219] width 22 height 22
click at [282, 217] on icon at bounding box center [286, 218] width 9 height 9
click at [282, 216] on icon at bounding box center [286, 218] width 9 height 9
click at [291, 225] on button at bounding box center [286, 219] width 22 height 22
click at [290, 216] on icon at bounding box center [286, 218] width 9 height 9
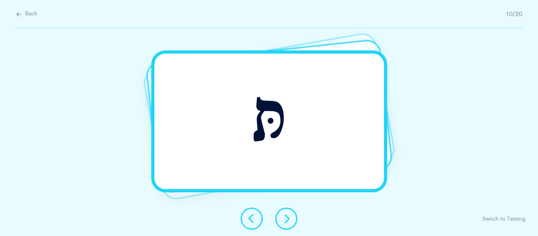
click at [292, 217] on button at bounding box center [286, 219] width 22 height 22
click at [282, 211] on button at bounding box center [286, 219] width 22 height 22
click at [287, 213] on button at bounding box center [286, 219] width 22 height 22
click at [292, 225] on button at bounding box center [286, 219] width 22 height 22
click at [281, 210] on button at bounding box center [286, 219] width 22 height 22
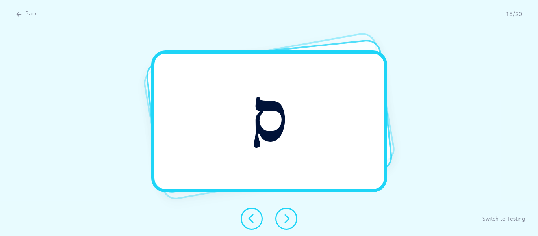
click at [284, 218] on icon at bounding box center [286, 218] width 9 height 9
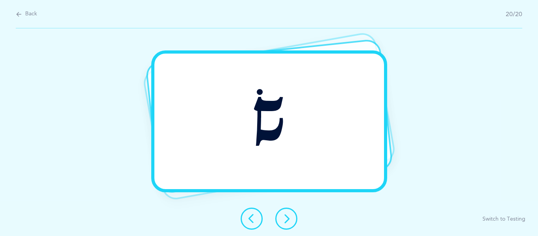
click at [284, 218] on icon at bounding box center [286, 218] width 9 height 9
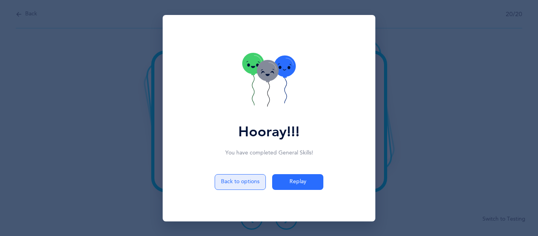
click at [252, 177] on button "Back to options" at bounding box center [240, 182] width 51 height 16
select select "5"
select select "Common Errors"
select select "Similar sounding letters"
select select "Letters Only"
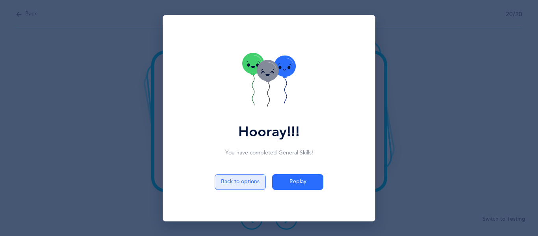
select select "single"
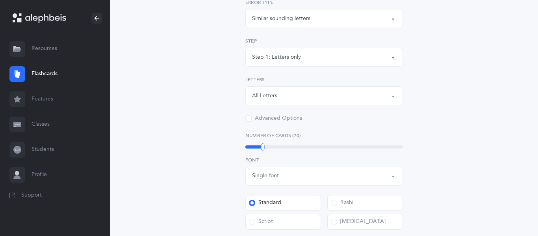
scroll to position [239, 0]
click at [308, 19] on div "Similar sounding letters" at bounding box center [281, 17] width 58 height 8
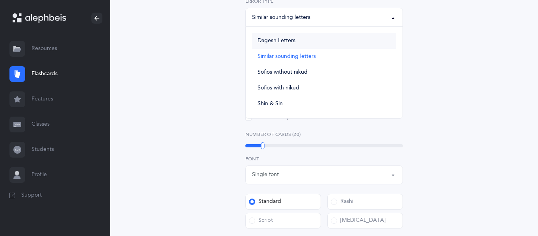
click at [281, 43] on span "Dagesh Letters" at bounding box center [277, 40] width 38 height 7
select select "Dagesh Letters"
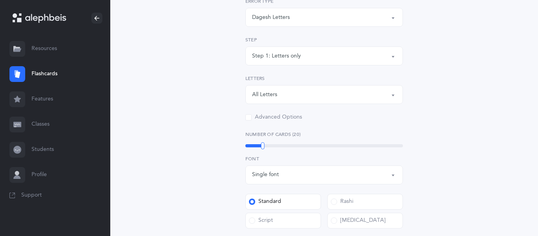
scroll to position [240, 0]
click at [283, 47] on button "Step 1: Letters only" at bounding box center [324, 54] width 158 height 19
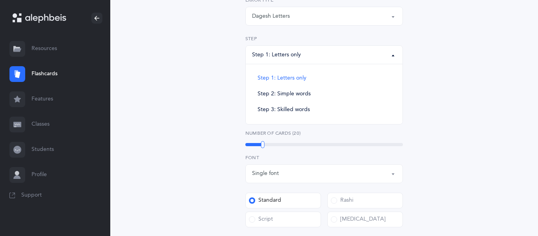
click at [283, 47] on button "Step 1: Letters only" at bounding box center [324, 54] width 158 height 19
click at [285, 89] on div "All Letters" at bounding box center [324, 93] width 144 height 13
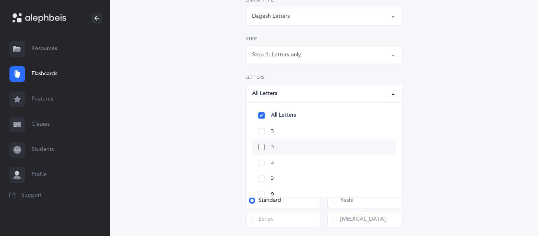
scroll to position [0, 0]
click at [281, 9] on div "Dagesh Letters" at bounding box center [324, 15] width 144 height 13
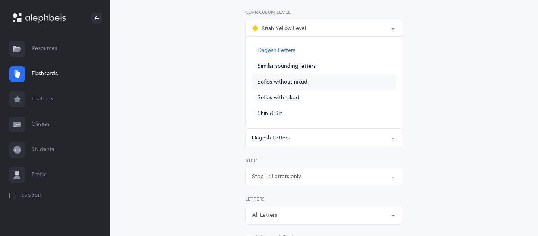
scroll to position [102, 0]
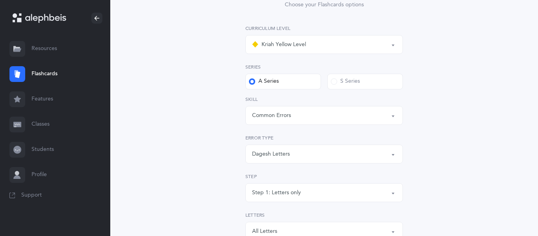
click at [343, 88] on label "S Series" at bounding box center [365, 82] width 76 height 16
click at [0, 0] on input "S Series" at bounding box center [0, 0] width 0 height 0
click at [322, 111] on div "Common Errors" at bounding box center [324, 115] width 144 height 13
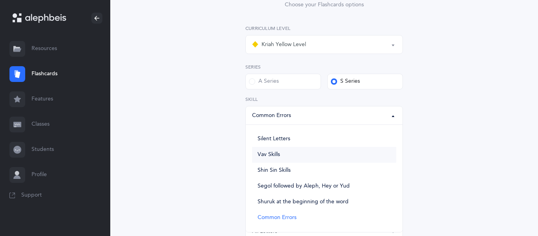
scroll to position [130, 0]
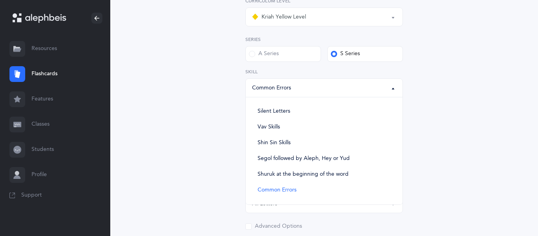
click at [278, 53] on div "A Series" at bounding box center [264, 54] width 30 height 8
click at [0, 0] on input "A Series" at bounding box center [0, 0] width 0 height 0
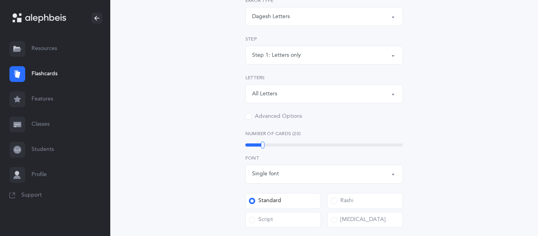
scroll to position [237, 0]
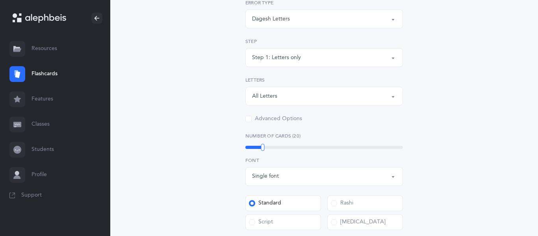
click at [309, 59] on div "Step 1: Letters only" at bounding box center [324, 57] width 144 height 13
click at [287, 95] on span "Step 2: Simple words" at bounding box center [284, 96] width 53 height 7
select select "Simple words"
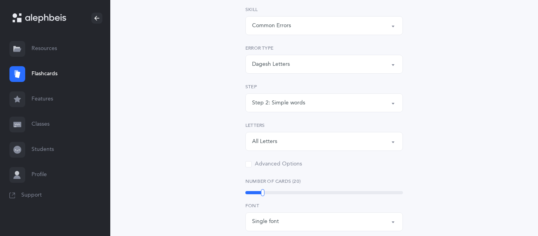
scroll to position [192, 0]
click at [280, 69] on div "Dagesh Letters" at bounding box center [324, 64] width 144 height 13
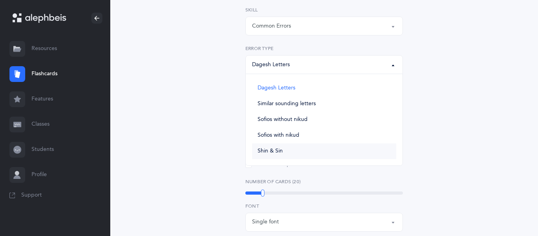
click at [274, 152] on span "Shin & Sin" at bounding box center [270, 151] width 25 height 7
select select "Shin & Sin"
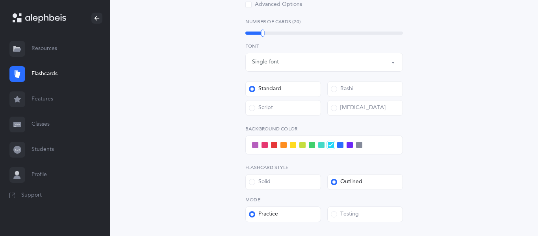
scroll to position [323, 0]
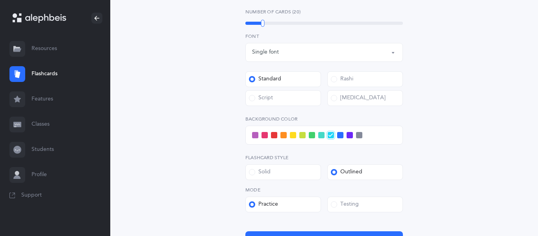
click at [282, 133] on span at bounding box center [283, 135] width 6 height 6
click at [0, 0] on input "checkbox" at bounding box center [0, 0] width 0 height 0
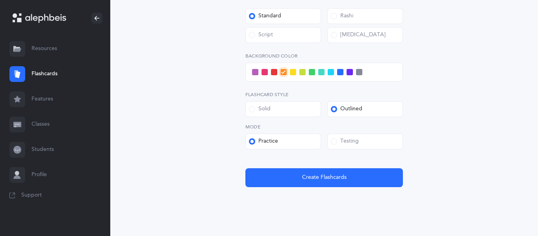
scroll to position [386, 0]
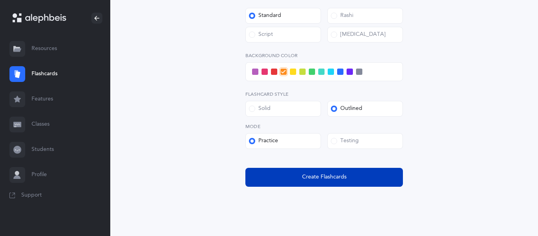
click at [301, 174] on button "Create Flashcards" at bounding box center [324, 177] width 158 height 19
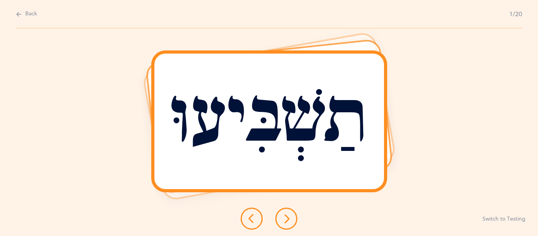
scroll to position [0, 0]
click at [287, 221] on icon at bounding box center [286, 218] width 9 height 9
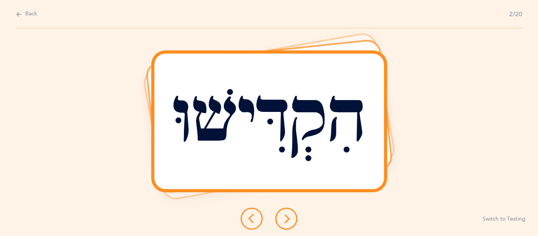
click at [277, 223] on button at bounding box center [286, 219] width 22 height 22
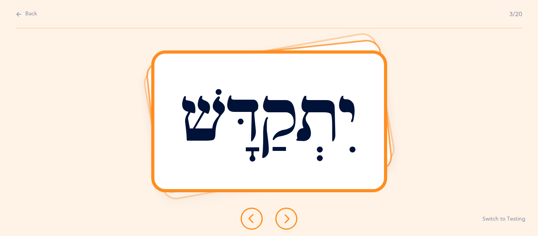
click at [282, 222] on icon at bounding box center [286, 218] width 9 height 9
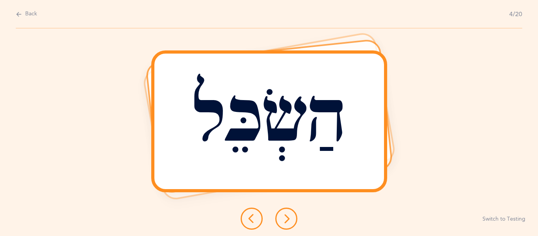
click at [278, 219] on button at bounding box center [286, 219] width 22 height 22
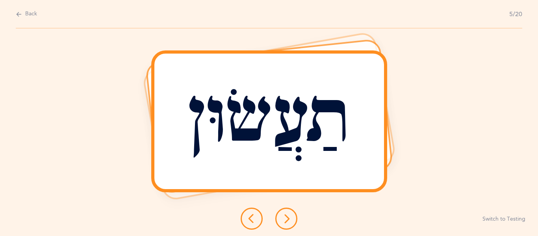
click at [286, 226] on button at bounding box center [286, 219] width 22 height 22
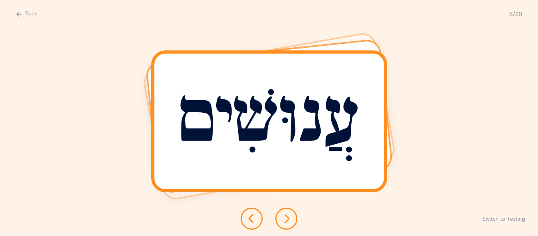
click at [282, 216] on icon at bounding box center [286, 218] width 9 height 9
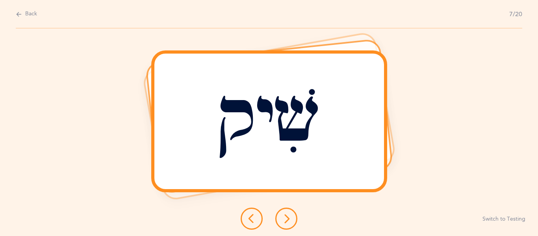
click at [291, 217] on icon at bounding box center [286, 218] width 9 height 9
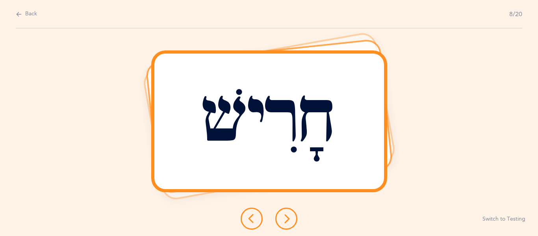
click at [281, 211] on button at bounding box center [286, 219] width 22 height 22
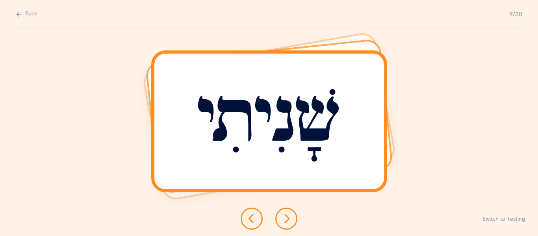
click at [295, 215] on button at bounding box center [286, 219] width 22 height 22
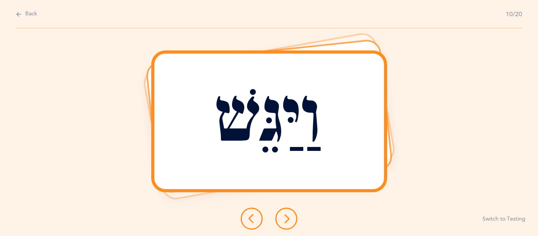
click at [280, 213] on button at bounding box center [286, 219] width 22 height 22
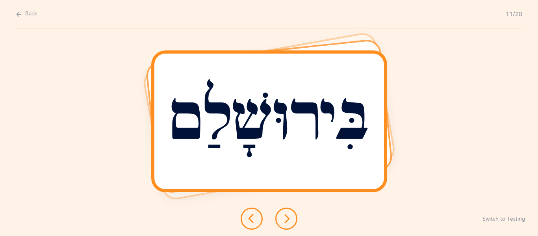
click at [282, 216] on icon at bounding box center [286, 218] width 9 height 9
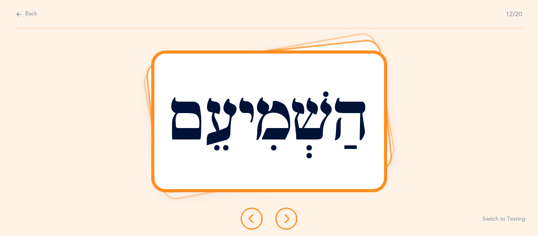
click at [285, 216] on icon at bounding box center [286, 218] width 9 height 9
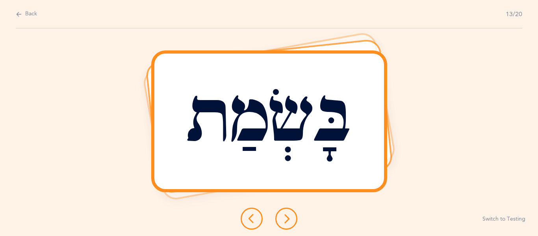
click at [278, 209] on div at bounding box center [268, 219] width 69 height 22
click at [289, 226] on button at bounding box center [286, 219] width 22 height 22
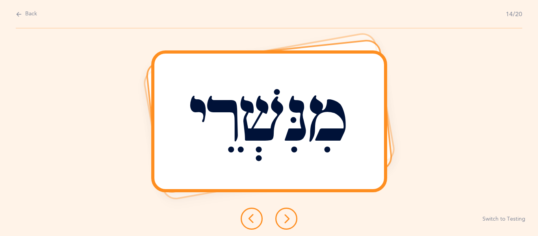
click at [285, 212] on button at bounding box center [286, 219] width 22 height 22
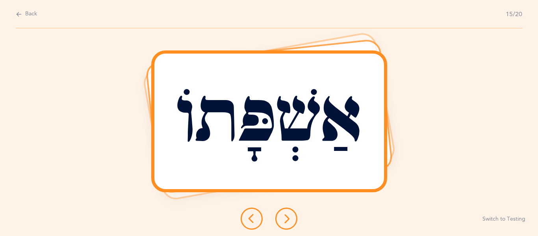
click at [283, 220] on icon at bounding box center [286, 218] width 9 height 9
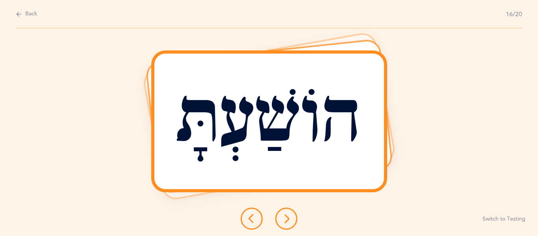
click at [285, 228] on button at bounding box center [286, 219] width 22 height 22
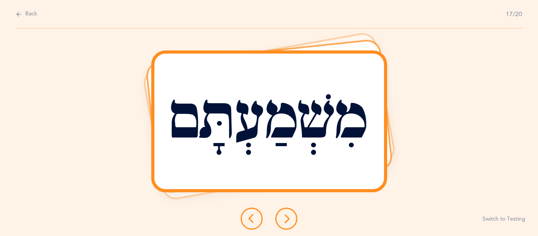
click at [280, 213] on button at bounding box center [286, 219] width 22 height 22
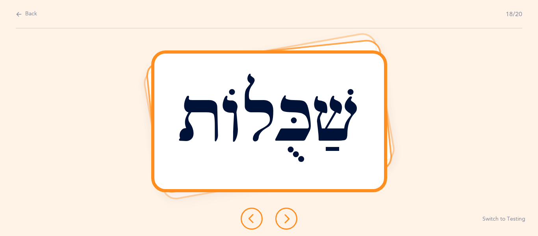
click at [289, 213] on button at bounding box center [286, 219] width 22 height 22
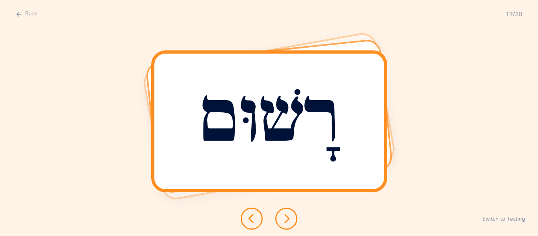
click at [281, 228] on button at bounding box center [286, 219] width 22 height 22
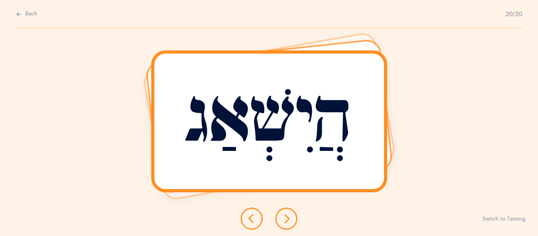
click at [298, 220] on div at bounding box center [268, 219] width 69 height 22
click at [293, 221] on button at bounding box center [286, 219] width 22 height 22
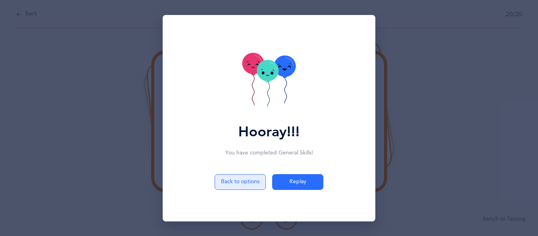
click at [244, 185] on button "Back to options" at bounding box center [240, 182] width 51 height 16
select select "5"
select select "Common Errors"
select select "Shin & Sin"
select select "Simple words"
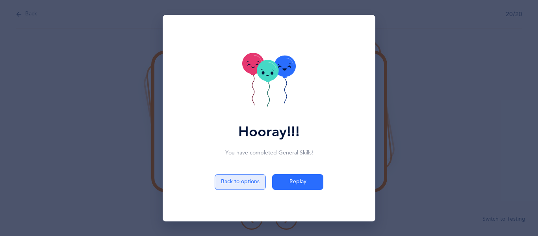
select select "single"
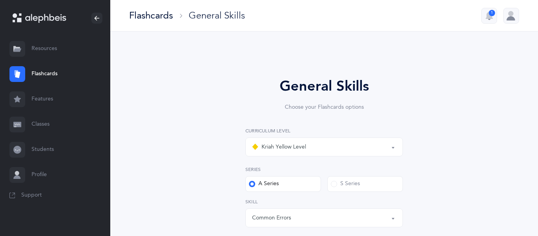
scroll to position [95, 0]
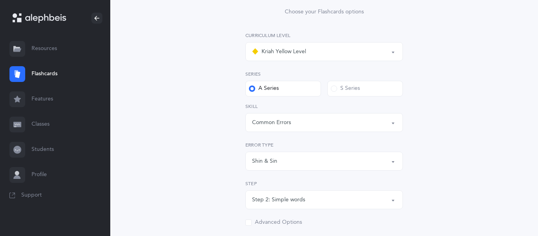
click at [289, 152] on button "Shin & Sin" at bounding box center [324, 161] width 158 height 19
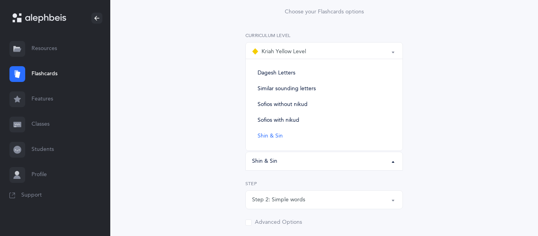
click at [148, 127] on div "General Skills Choose your Flashcards options Kriah Red Level Kriah Orange Leve…" at bounding box center [324, 233] width 359 height 551
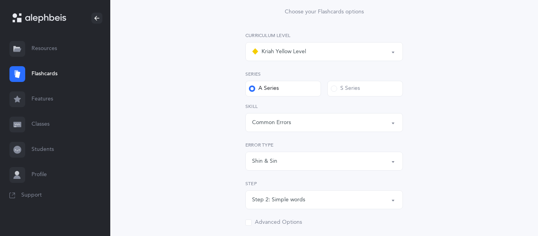
click at [300, 196] on div "Step 2: Simple words" at bounding box center [278, 200] width 53 height 8
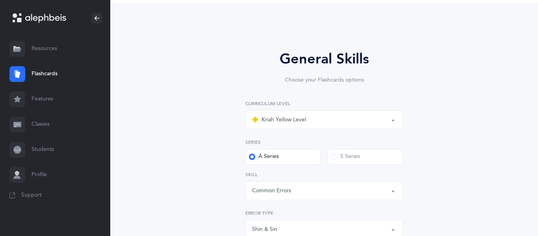
scroll to position [28, 0]
click at [271, 185] on div "Common Errors" at bounding box center [324, 189] width 144 height 13
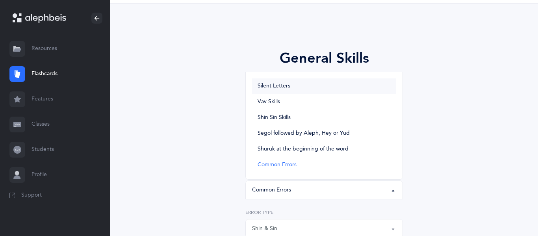
click at [290, 83] on link "Silent Letters" at bounding box center [324, 86] width 144 height 16
select select "Silent Letters"
select select
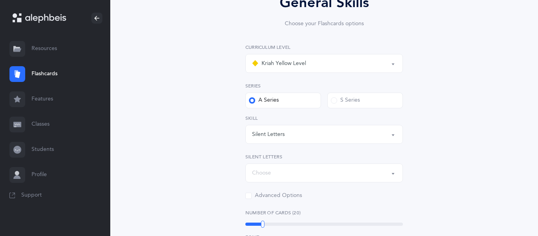
scroll to position [87, 0]
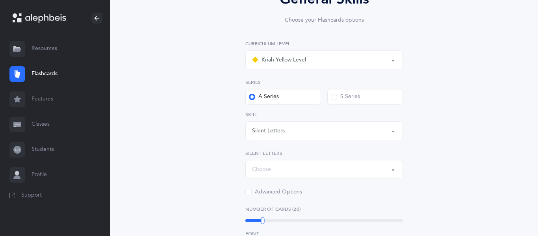
click at [308, 168] on div "Choose" at bounding box center [324, 169] width 144 height 13
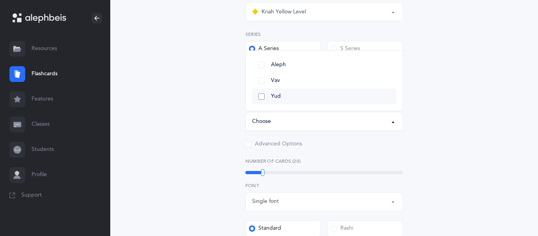
scroll to position [137, 0]
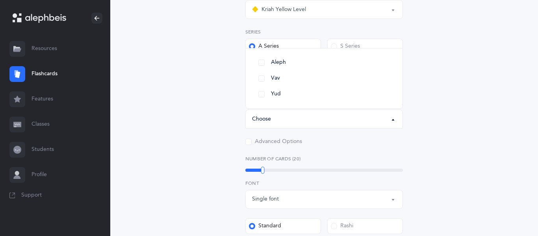
click at [219, 107] on div "General Skills Choose your Flashcards options Kriah Red Level Kriah Orange Leve…" at bounding box center [324, 172] width 359 height 512
click at [259, 87] on button "Silent Letters" at bounding box center [324, 80] width 158 height 19
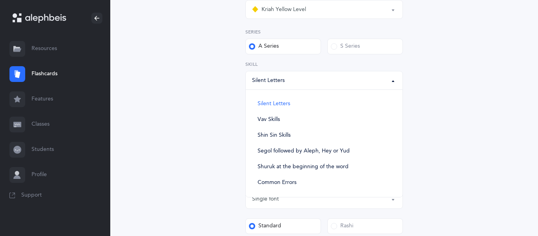
click at [274, 15] on div "Kriah Yellow Level" at bounding box center [324, 9] width 144 height 13
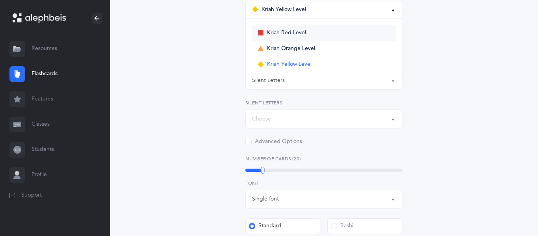
click at [276, 26] on link "Kriah Red Level" at bounding box center [324, 33] width 144 height 16
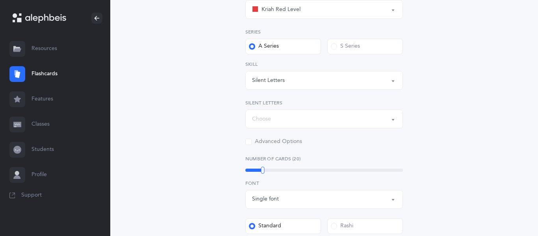
click at [274, 81] on div "Silent Letters" at bounding box center [268, 80] width 33 height 8
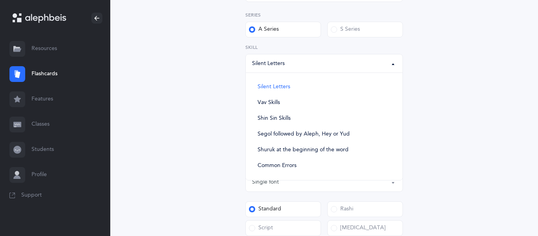
click at [208, 114] on div "General Skills Choose your Flashcards options Kriah Red Level Kriah Orange Leve…" at bounding box center [324, 155] width 359 height 512
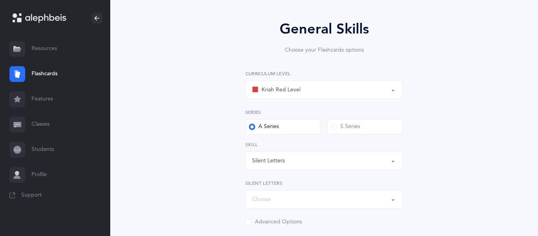
scroll to position [46, 0]
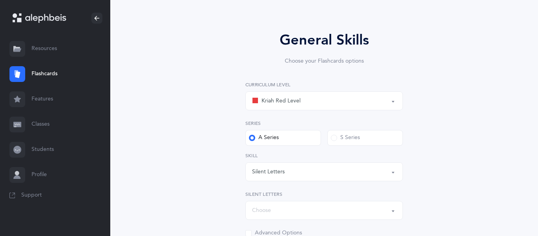
click at [282, 108] on button "Kriah Red Level" at bounding box center [324, 100] width 158 height 19
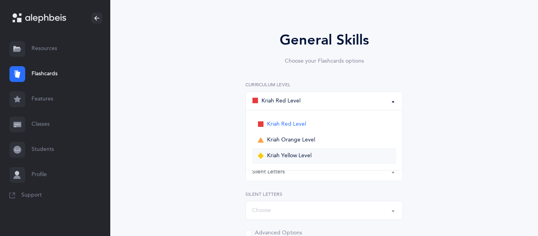
click at [278, 158] on span "Kriah Yellow Level" at bounding box center [289, 155] width 44 height 7
select select "5"
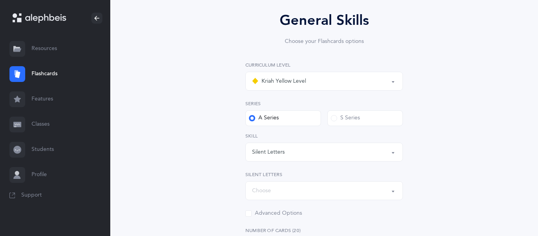
scroll to position [67, 0]
click at [276, 156] on div "Silent Letters" at bounding box center [324, 150] width 144 height 13
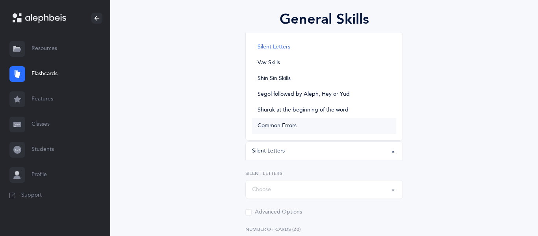
click at [282, 131] on link "Common Errors" at bounding box center [324, 126] width 144 height 16
select select "Common Errors"
select select "Shin & Sin"
select select "Simple words"
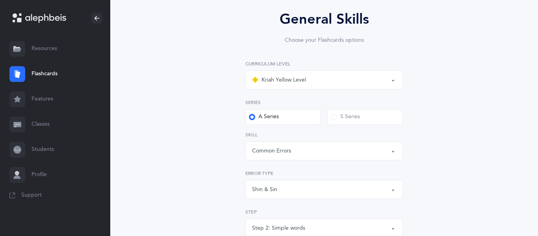
click at [268, 186] on div "Shin & Sin" at bounding box center [264, 189] width 25 height 8
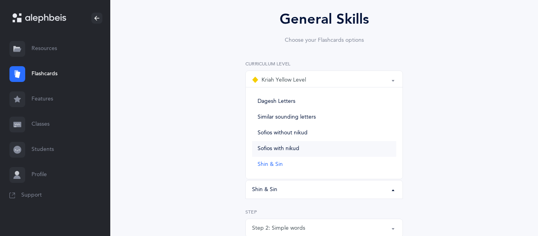
click at [281, 148] on span "Sofios with nikud" at bounding box center [279, 148] width 42 height 7
select select "Sofios with nikud"
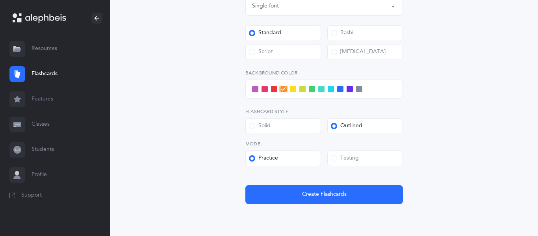
scroll to position [409, 0]
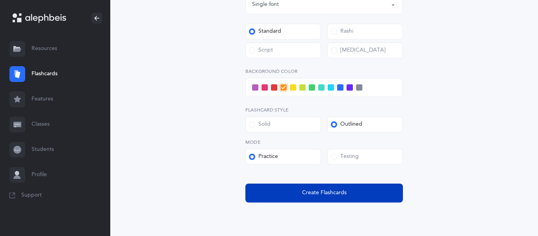
click at [306, 185] on button "Create Flashcards" at bounding box center [324, 193] width 158 height 19
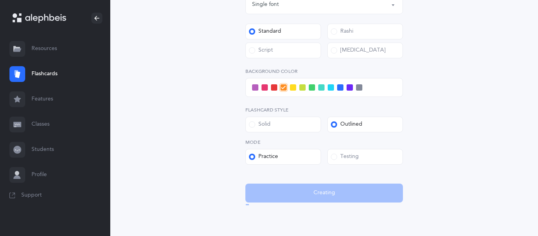
scroll to position [0, 0]
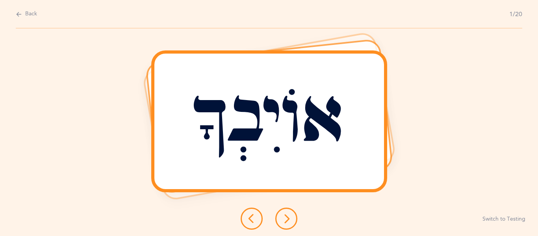
click at [282, 211] on button at bounding box center [286, 219] width 22 height 22
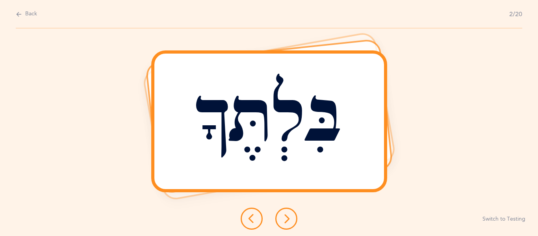
click at [284, 223] on icon at bounding box center [286, 218] width 9 height 9
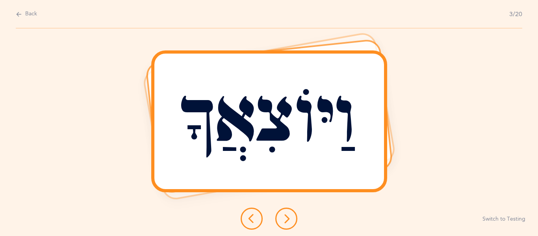
click at [272, 215] on div at bounding box center [268, 219] width 69 height 22
click at [283, 217] on icon at bounding box center [286, 218] width 9 height 9
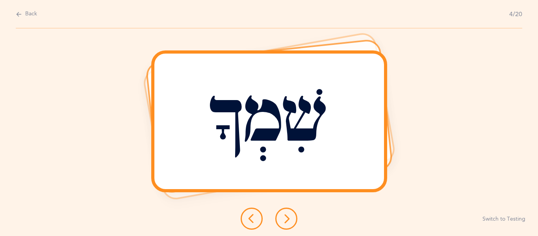
click at [279, 211] on button at bounding box center [286, 219] width 22 height 22
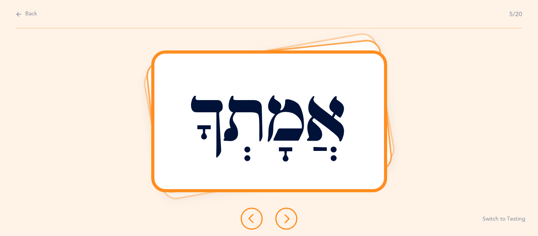
click at [277, 217] on button at bounding box center [286, 219] width 22 height 22
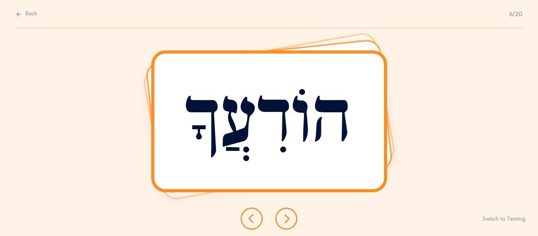
click at [289, 212] on button at bounding box center [286, 219] width 22 height 22
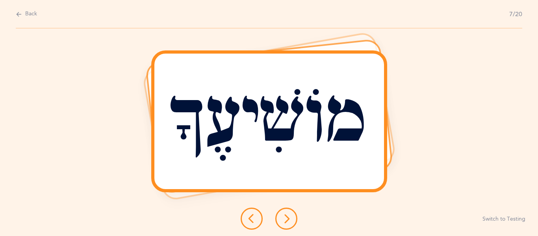
click at [297, 217] on button at bounding box center [286, 219] width 22 height 22
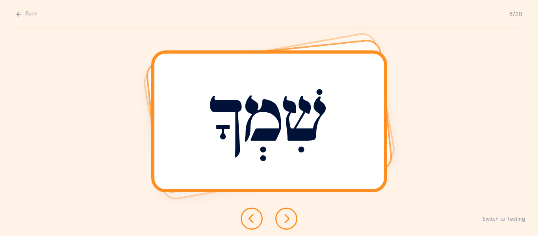
click at [284, 216] on icon at bounding box center [286, 218] width 9 height 9
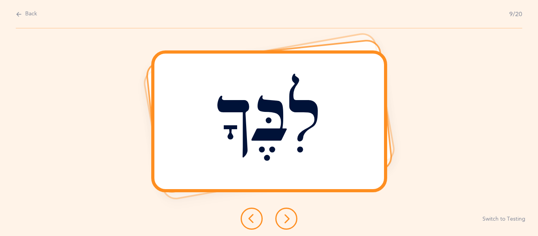
click at [292, 216] on button at bounding box center [286, 219] width 22 height 22
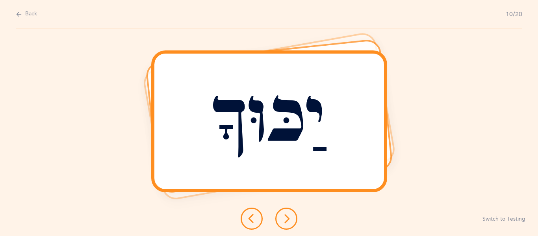
click at [291, 215] on button at bounding box center [286, 219] width 22 height 22
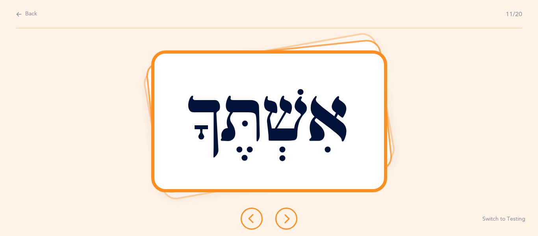
click at [292, 228] on button at bounding box center [286, 219] width 22 height 22
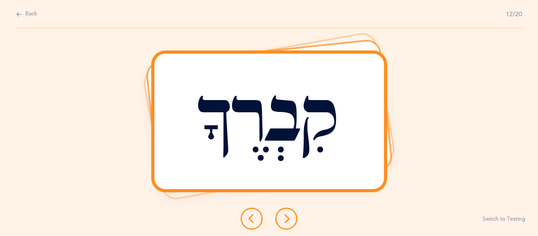
click at [288, 208] on button at bounding box center [286, 219] width 22 height 22
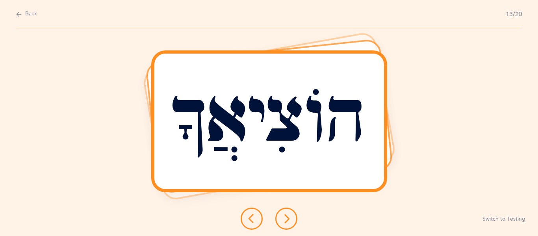
click at [287, 218] on icon at bounding box center [286, 218] width 9 height 9
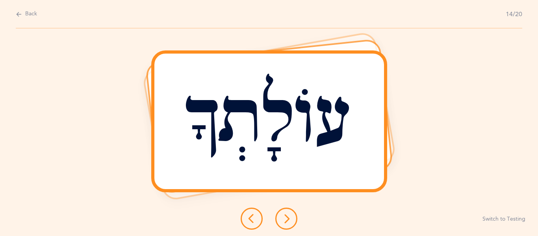
click at [310, 176] on div "עוֹלָתְךָ" at bounding box center [269, 121] width 230 height 135
click at [286, 212] on button at bounding box center [286, 219] width 22 height 22
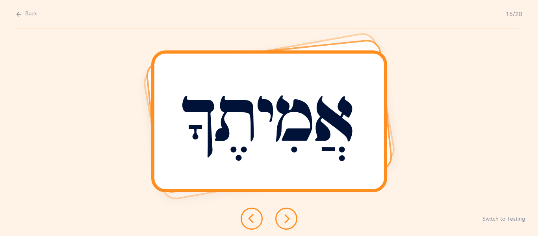
click at [283, 217] on icon at bounding box center [286, 218] width 9 height 9
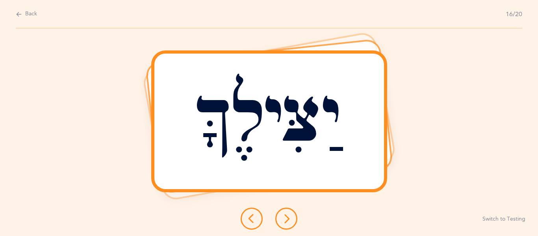
click at [283, 220] on icon at bounding box center [286, 218] width 9 height 9
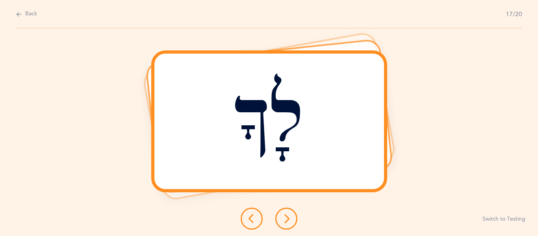
click at [295, 219] on button at bounding box center [286, 219] width 22 height 22
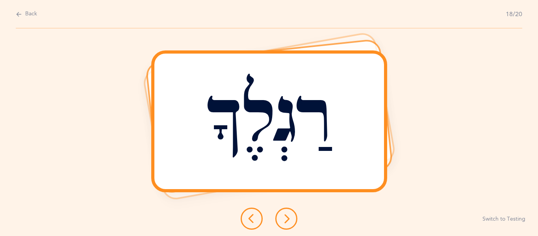
click at [276, 216] on button at bounding box center [286, 219] width 22 height 22
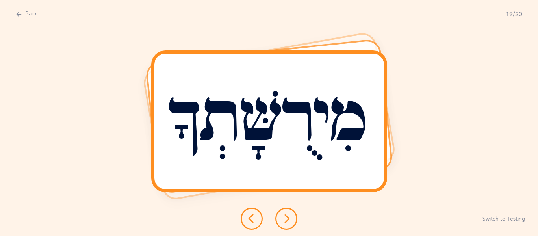
click at [283, 210] on button at bounding box center [286, 219] width 22 height 22
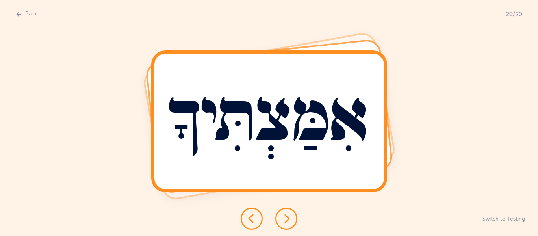
click at [286, 212] on button at bounding box center [286, 219] width 22 height 22
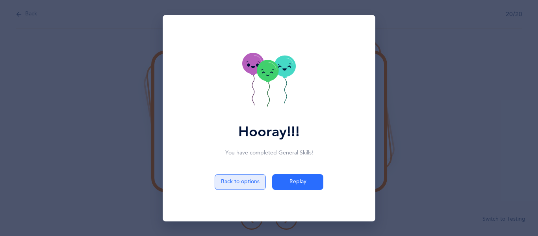
click at [232, 188] on button "Back to options" at bounding box center [240, 182] width 51 height 16
select select "5"
select select "Common Errors"
select select "Sofios with nikud"
select select "Simple words"
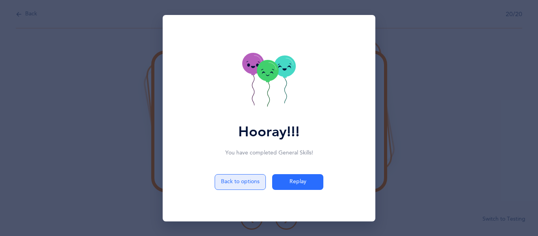
select select "single"
